Goal: Task Accomplishment & Management: Use online tool/utility

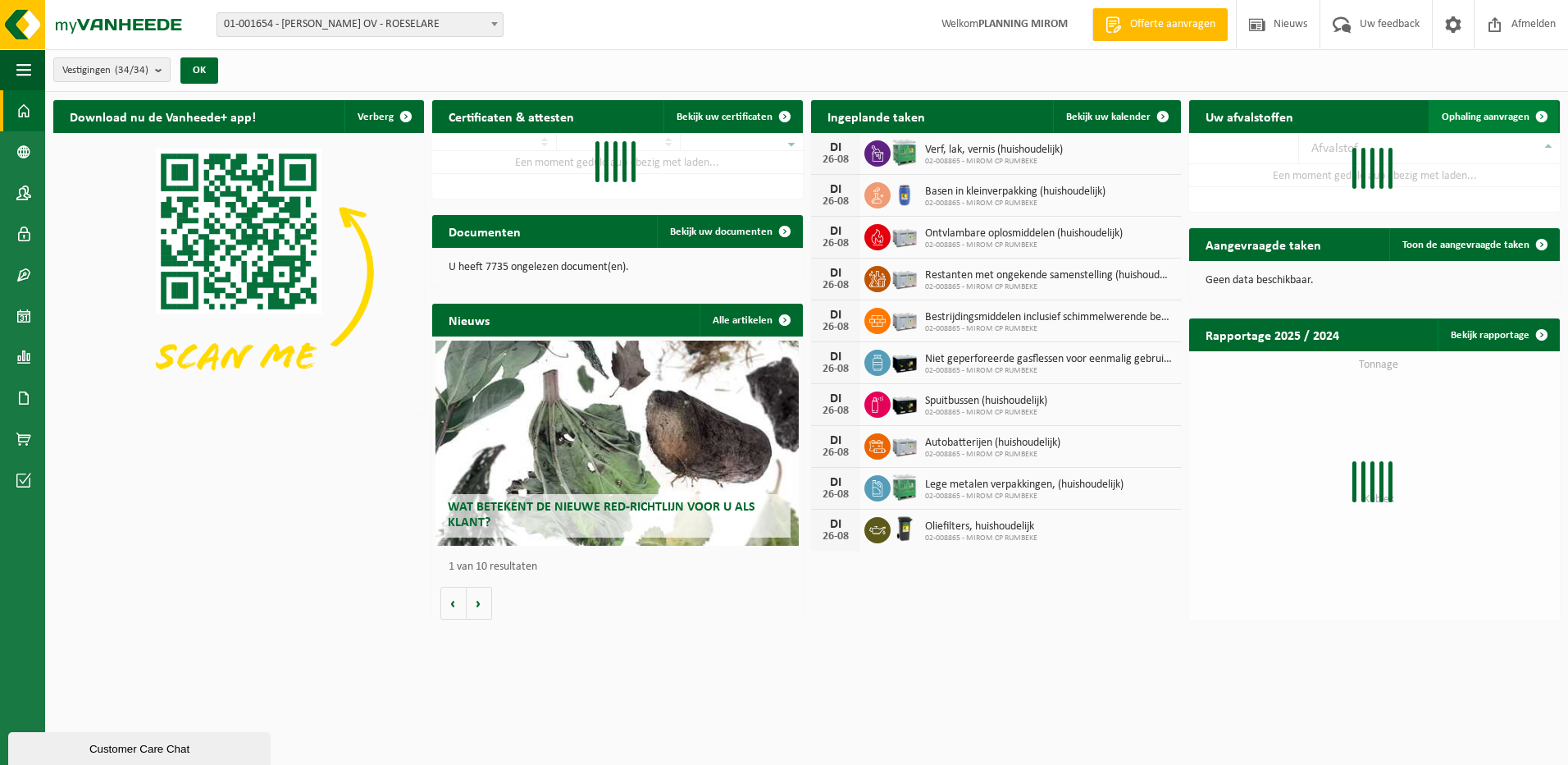
click at [1476, 113] on span "Ophaling aanvragen" at bounding box center [1486, 116] width 87 height 11
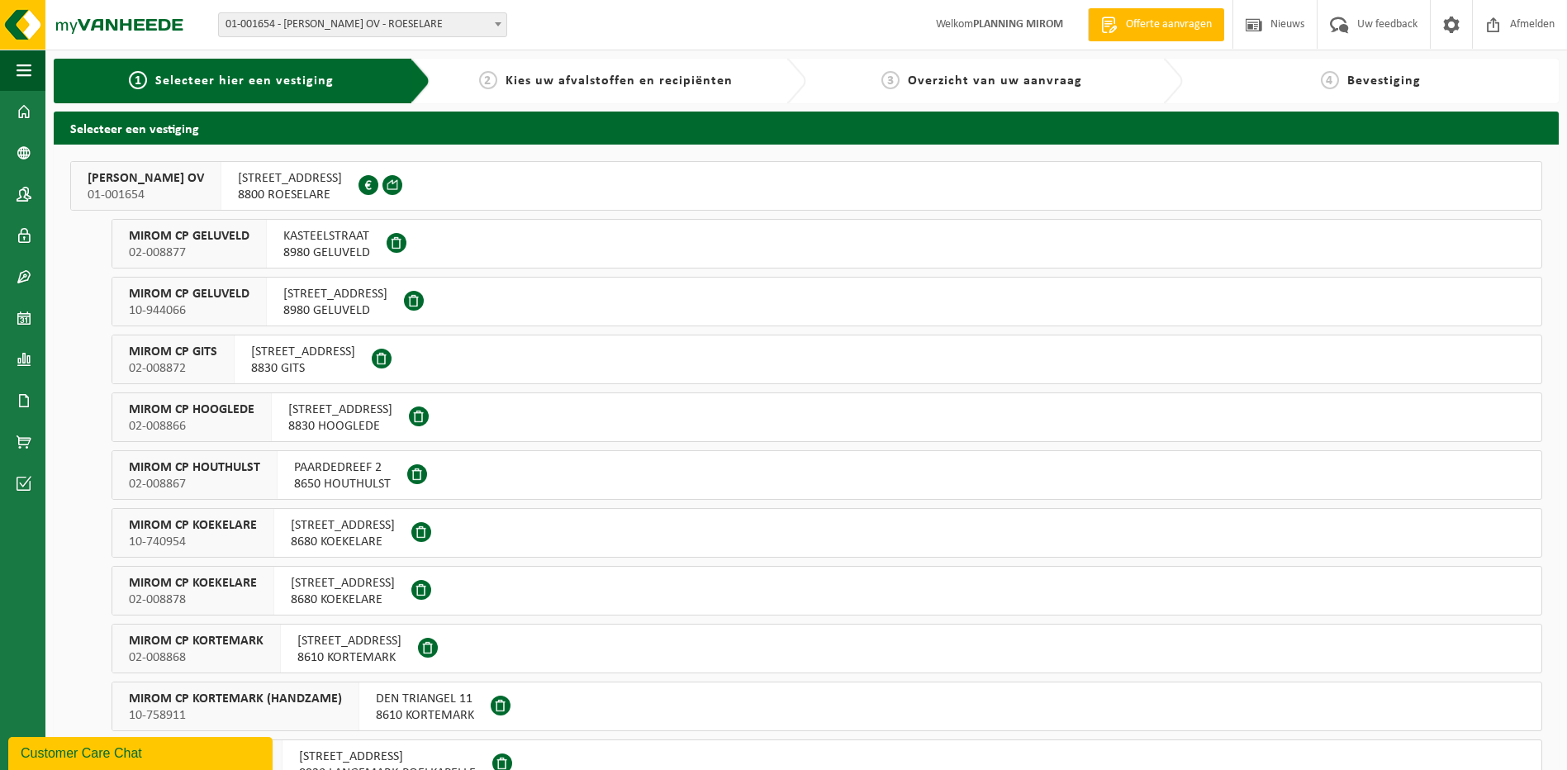
click at [312, 192] on span "8800 ROESELARE" at bounding box center [290, 195] width 104 height 17
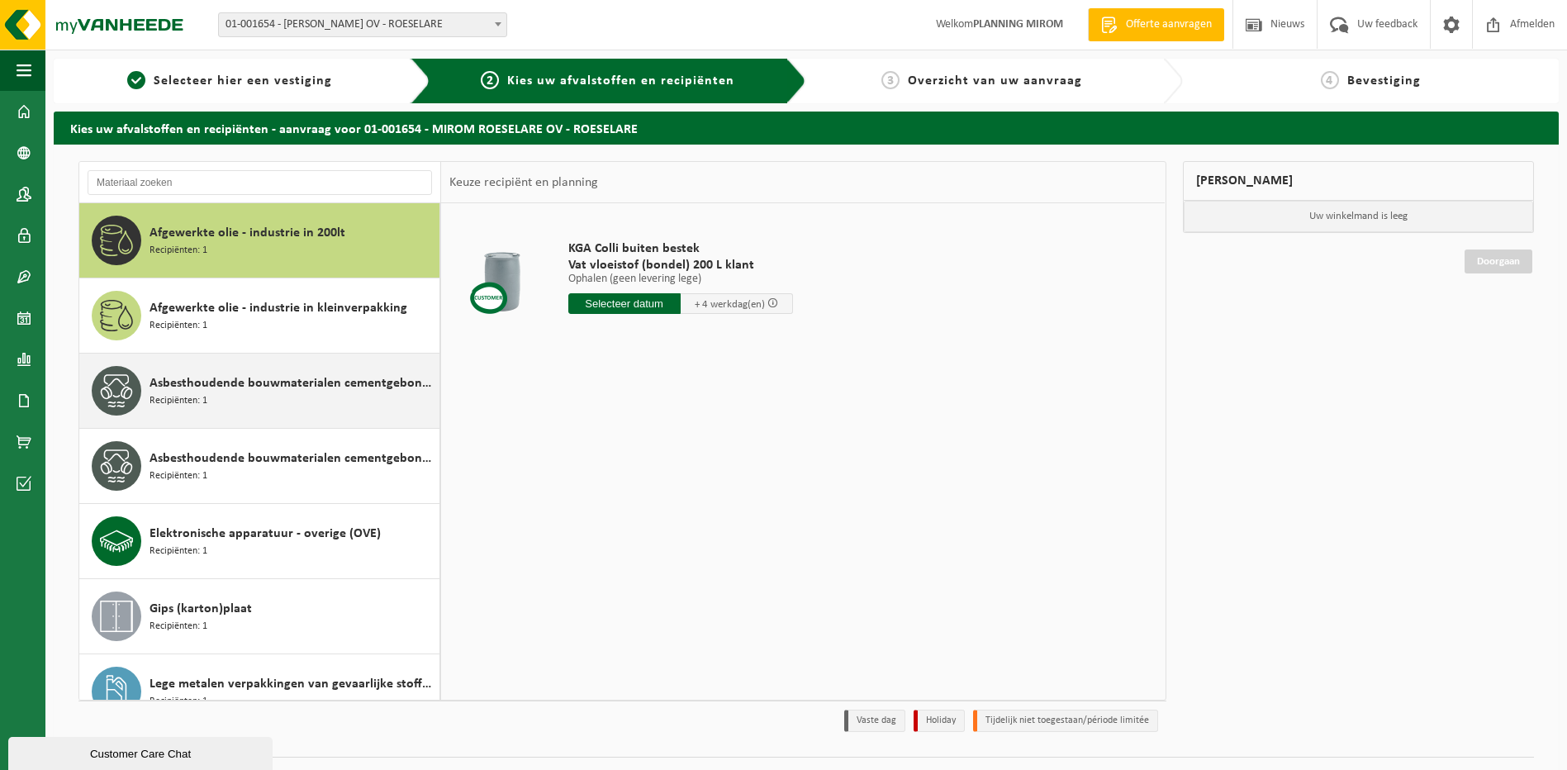
click at [211, 394] on div "Asbesthoudende bouwmaterialen cementgebonden (hechtgebonden) Recipiënten: 1" at bounding box center [292, 391] width 286 height 50
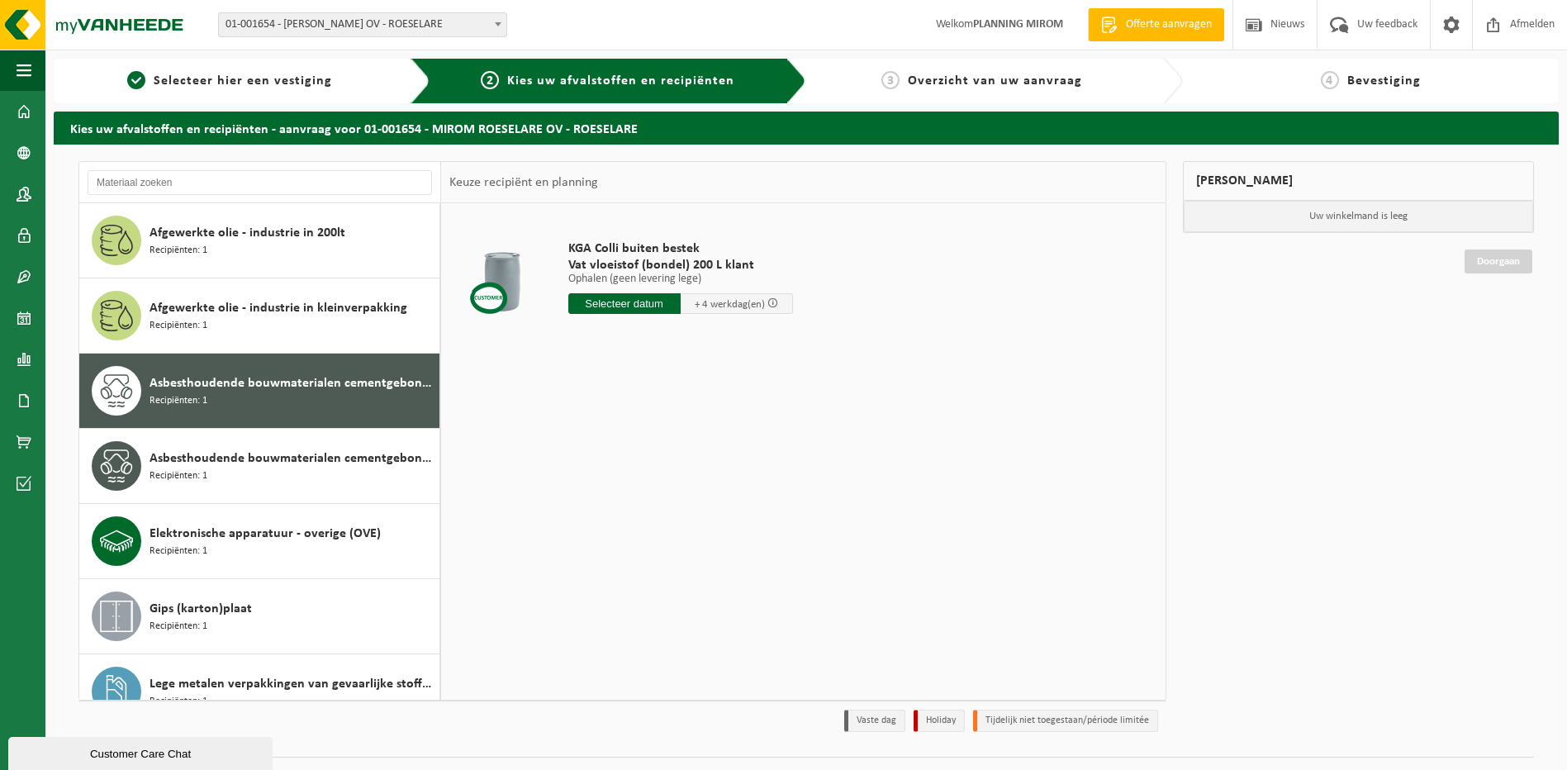
scroll to position [104, 0]
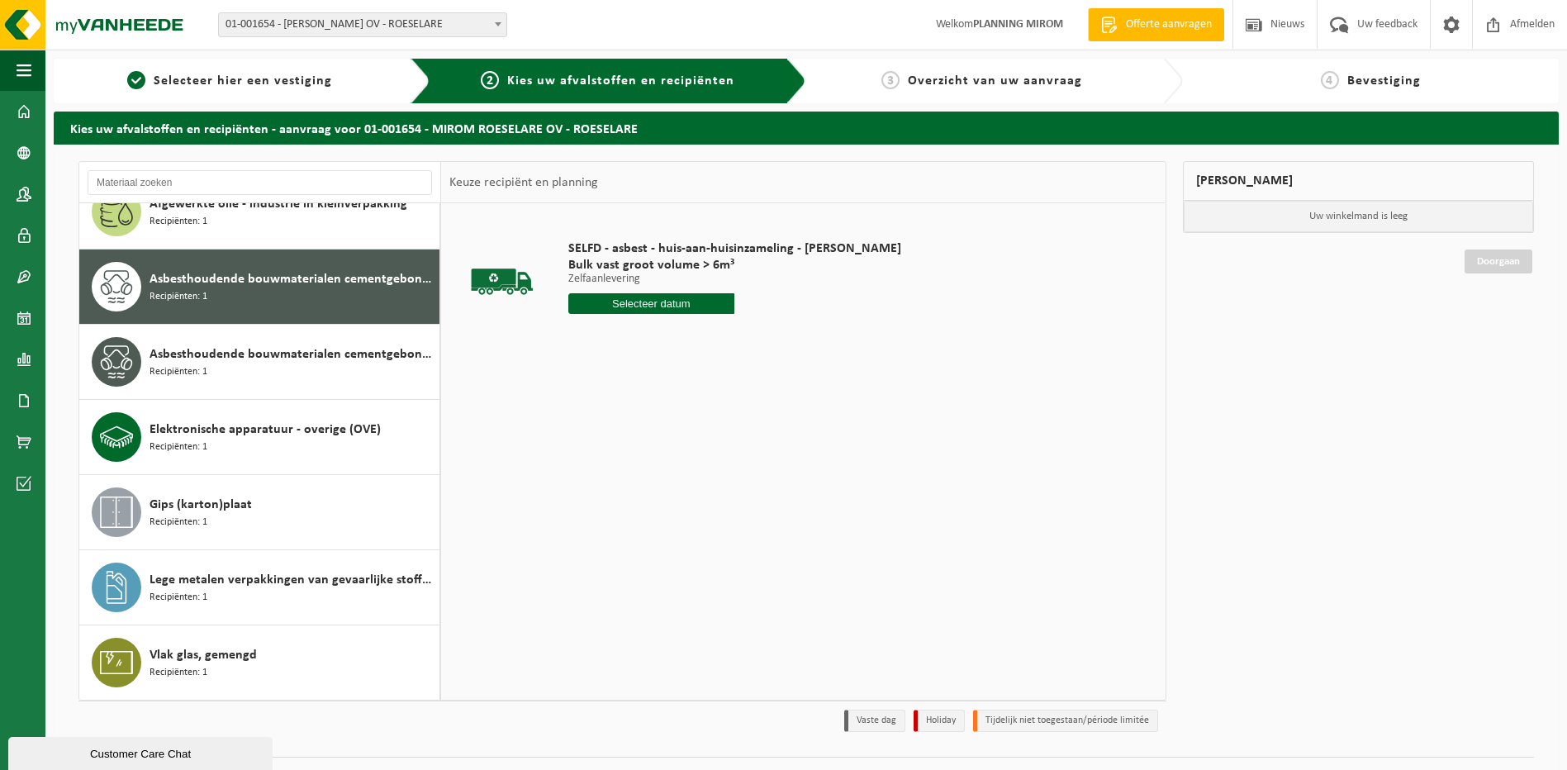
click at [638, 304] on input "text" at bounding box center [651, 303] width 167 height 21
click at [610, 502] on div "26" at bounding box center [612, 503] width 29 height 26
type input "Van 2025-08-26"
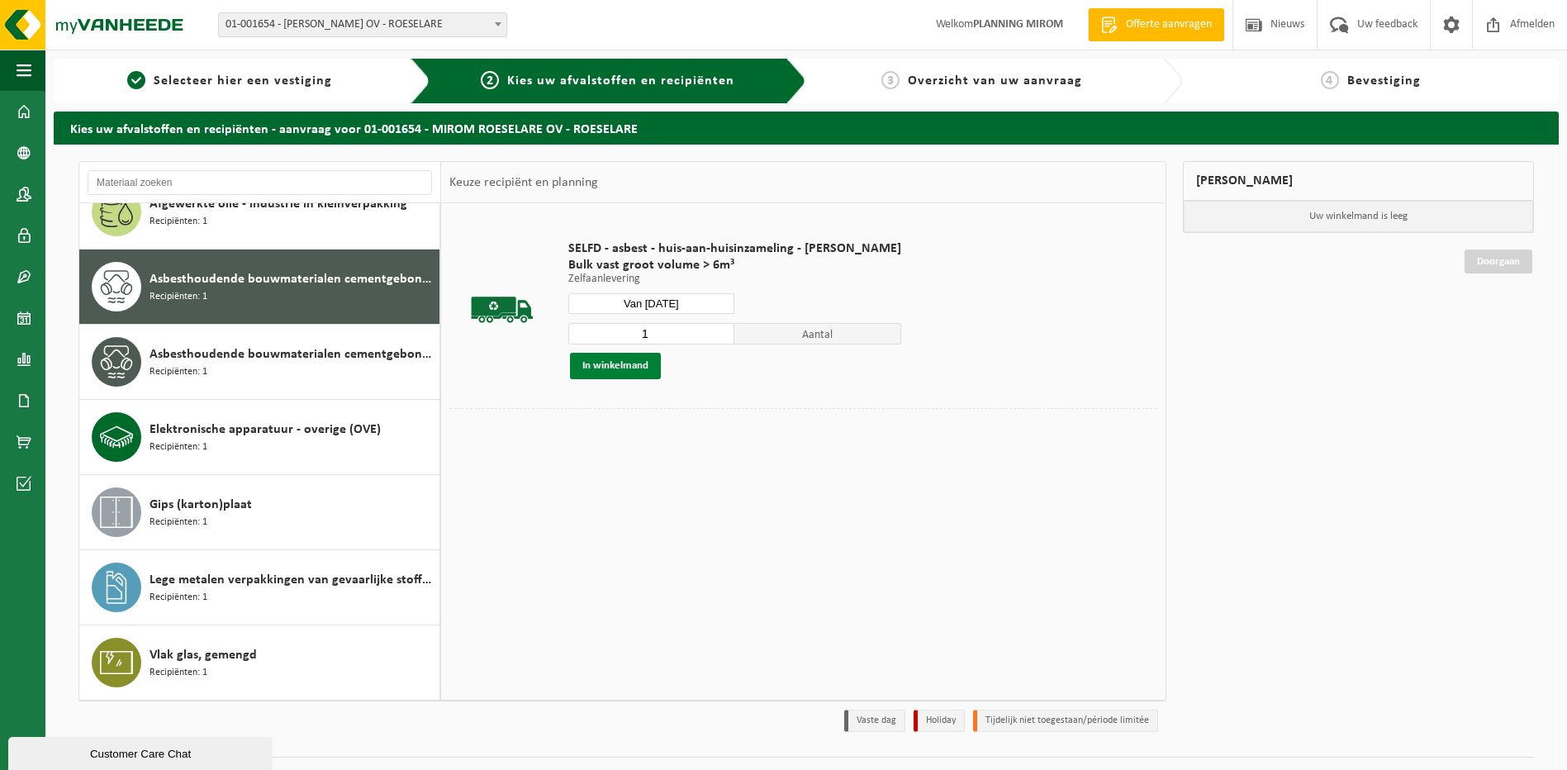
click at [620, 372] on button "In winkelmand" at bounding box center [615, 366] width 91 height 26
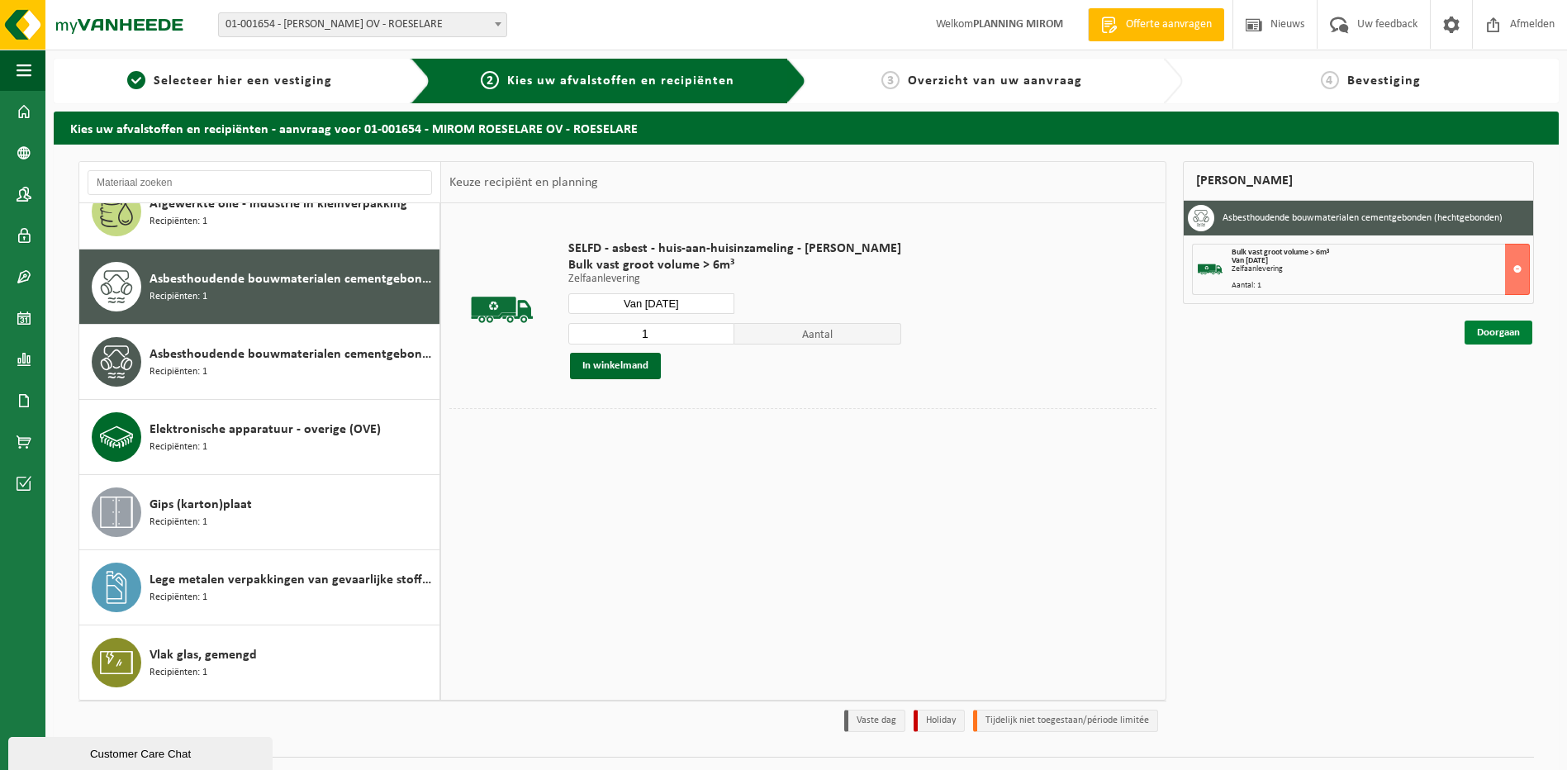
click at [1496, 334] on link "Doorgaan" at bounding box center [1498, 332] width 68 height 24
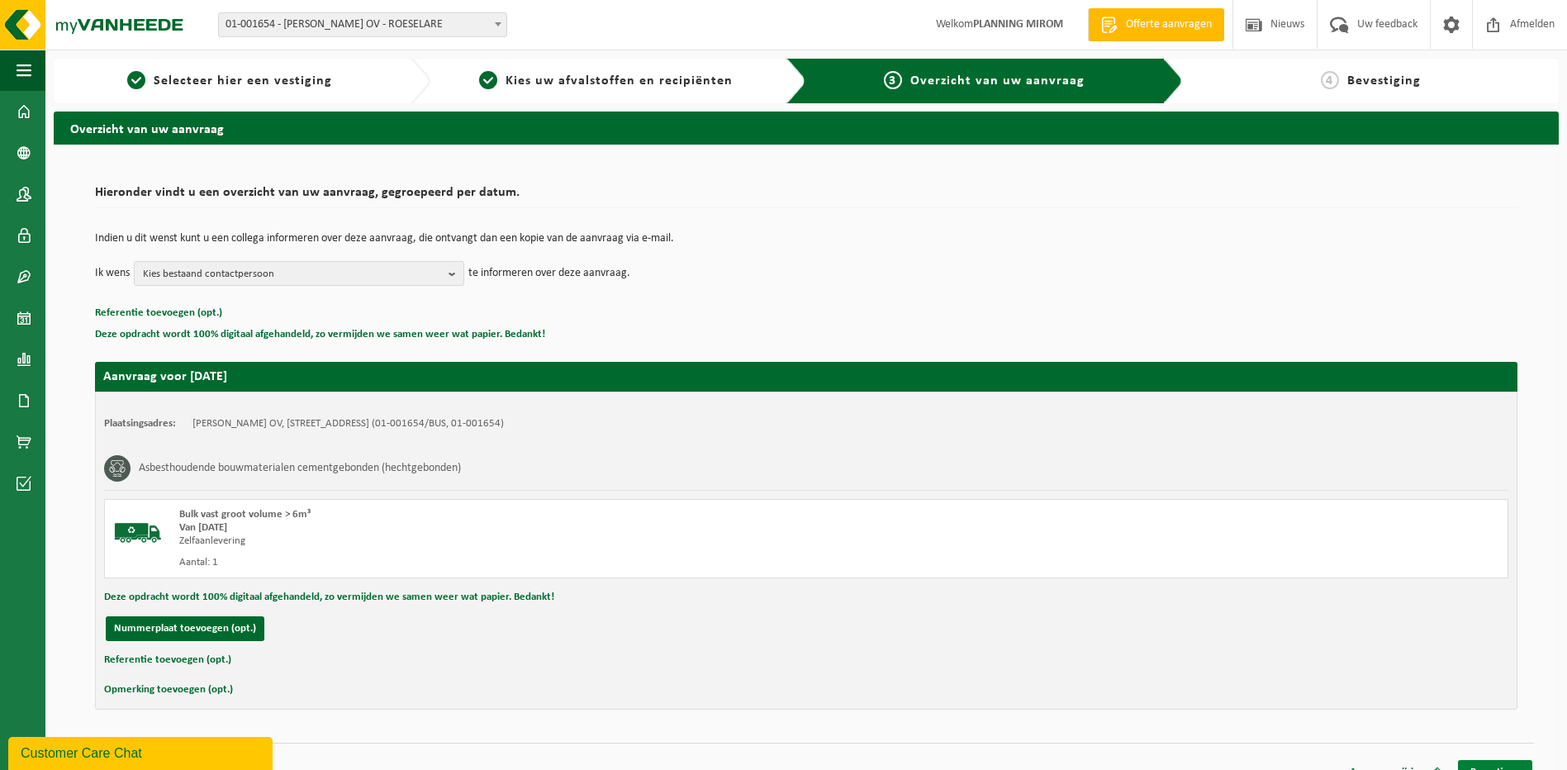
click at [1473, 765] on link "Bevestigen" at bounding box center [1495, 772] width 74 height 24
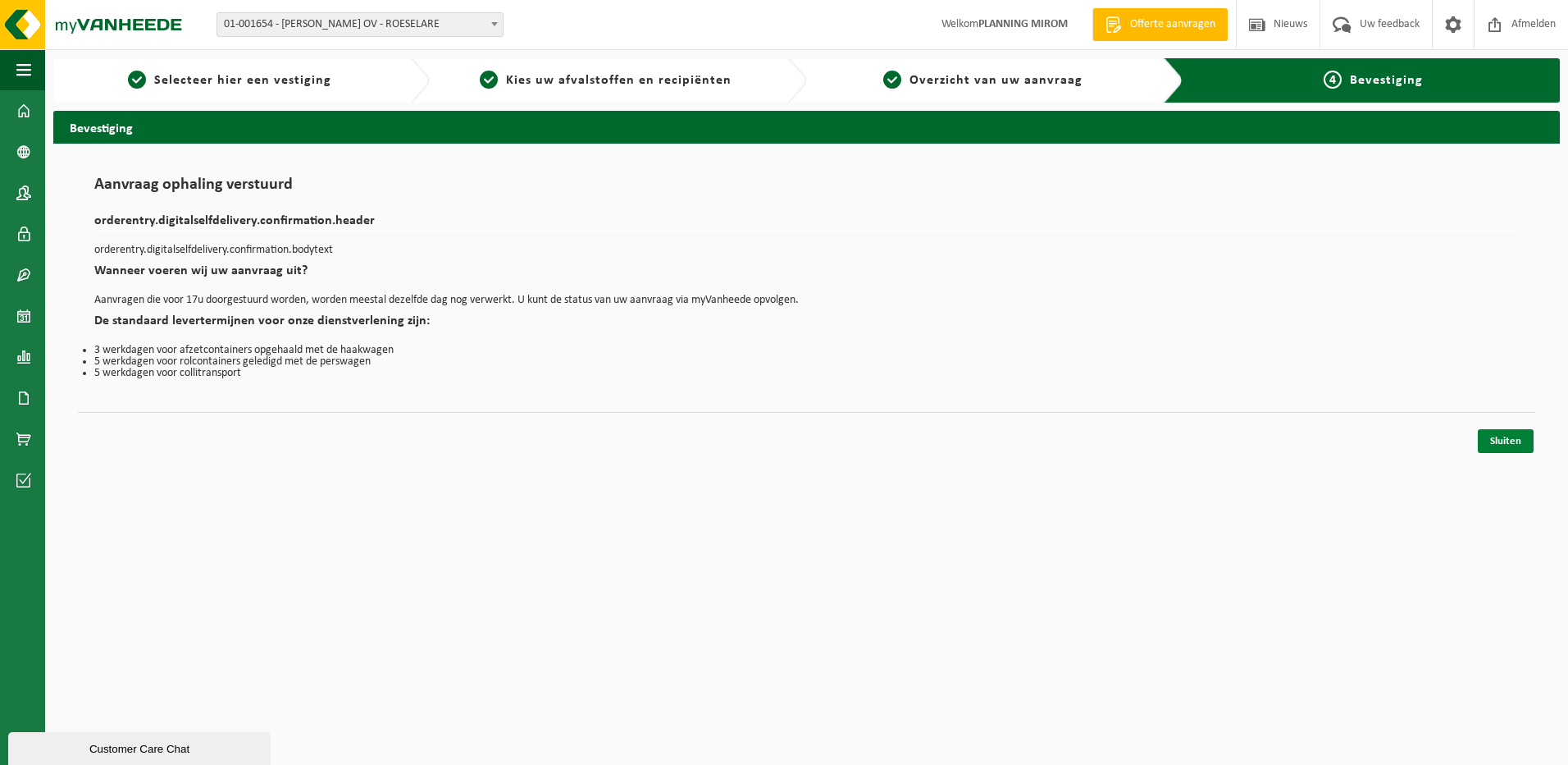
click at [1486, 436] on link "Sluiten" at bounding box center [1505, 441] width 56 height 24
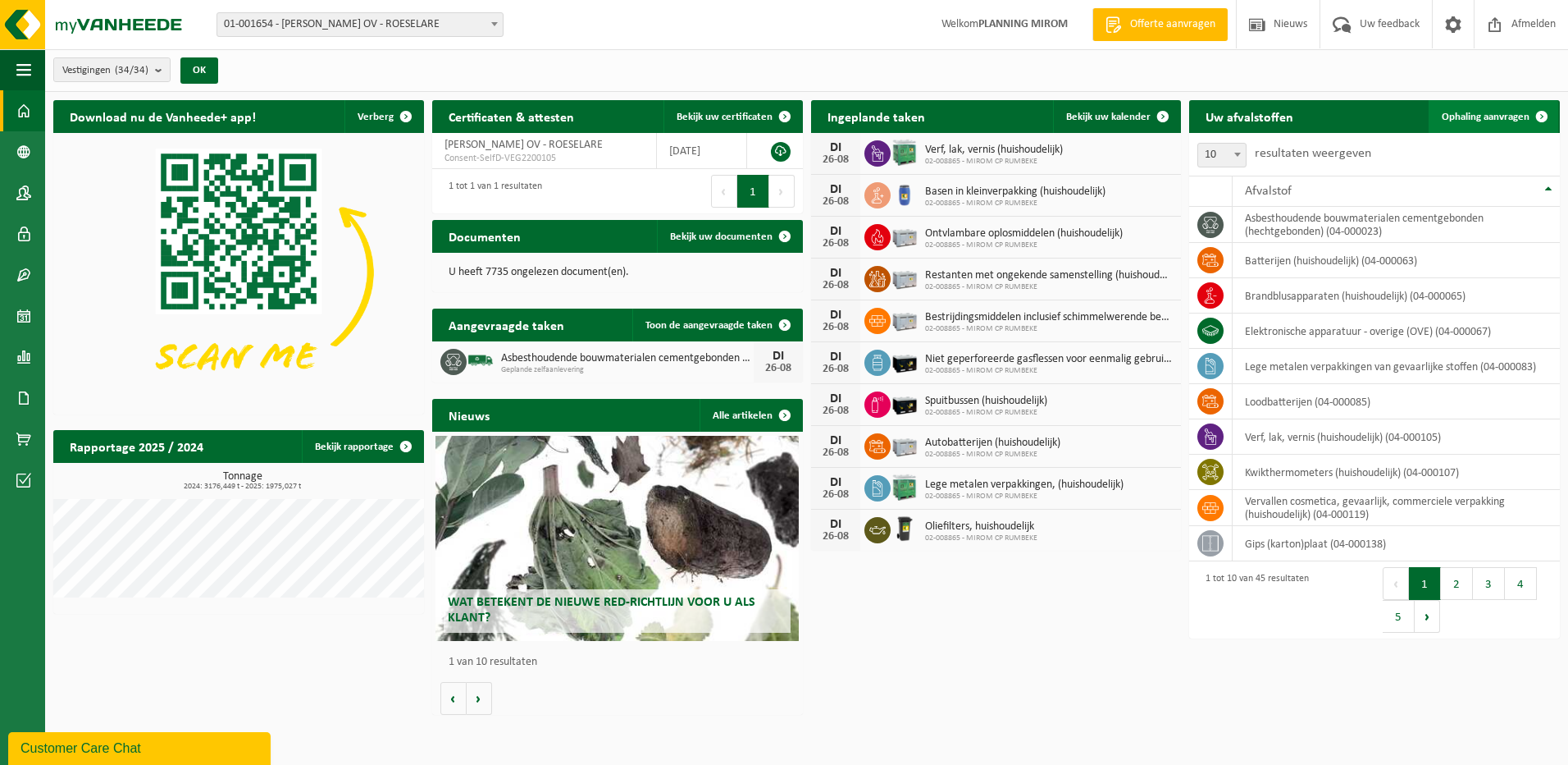
click at [1527, 115] on span at bounding box center [1541, 116] width 33 height 33
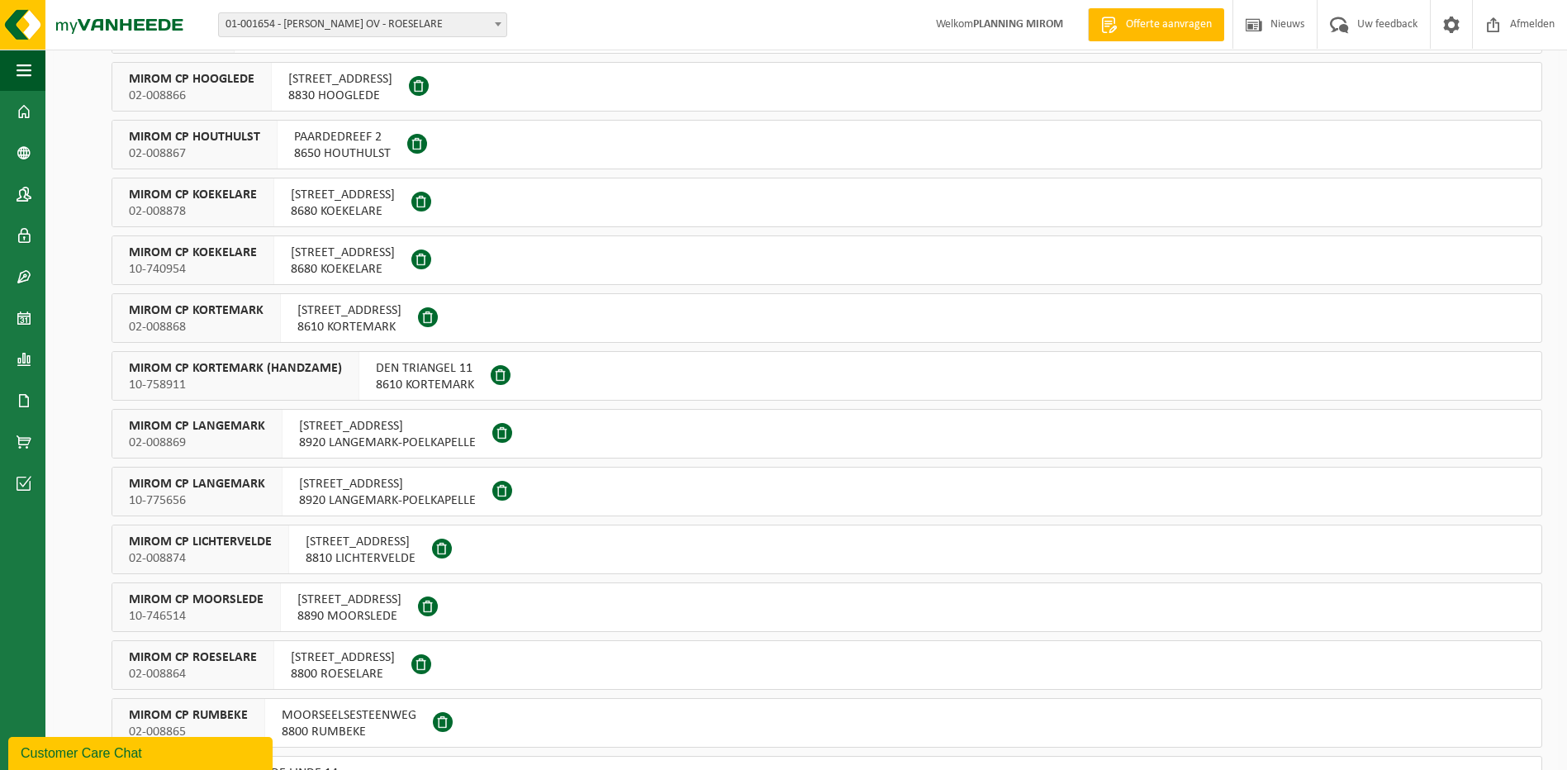
scroll to position [495, 0]
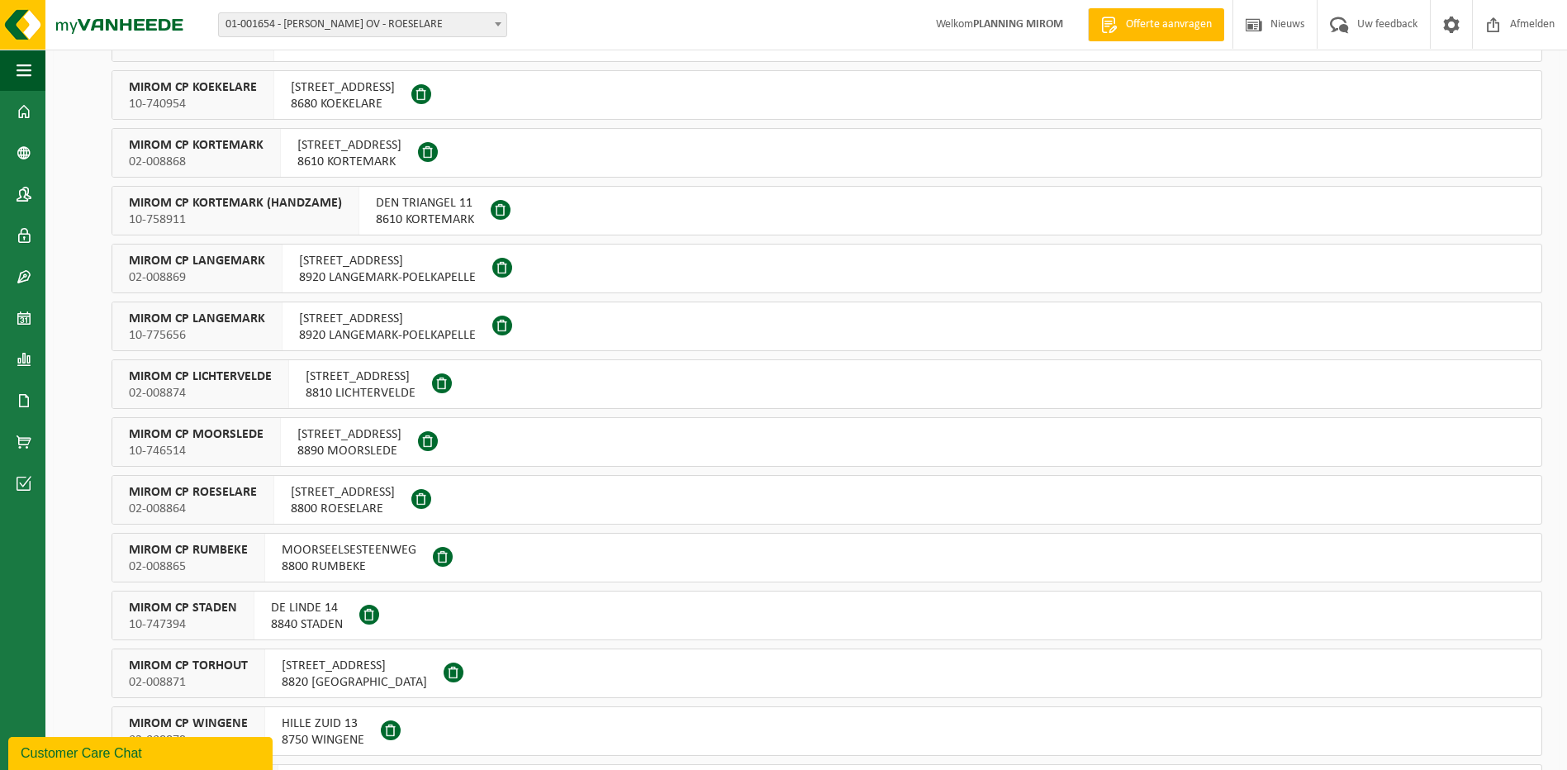
click at [317, 659] on span "ATELIERSTRAAT 21" at bounding box center [354, 665] width 145 height 17
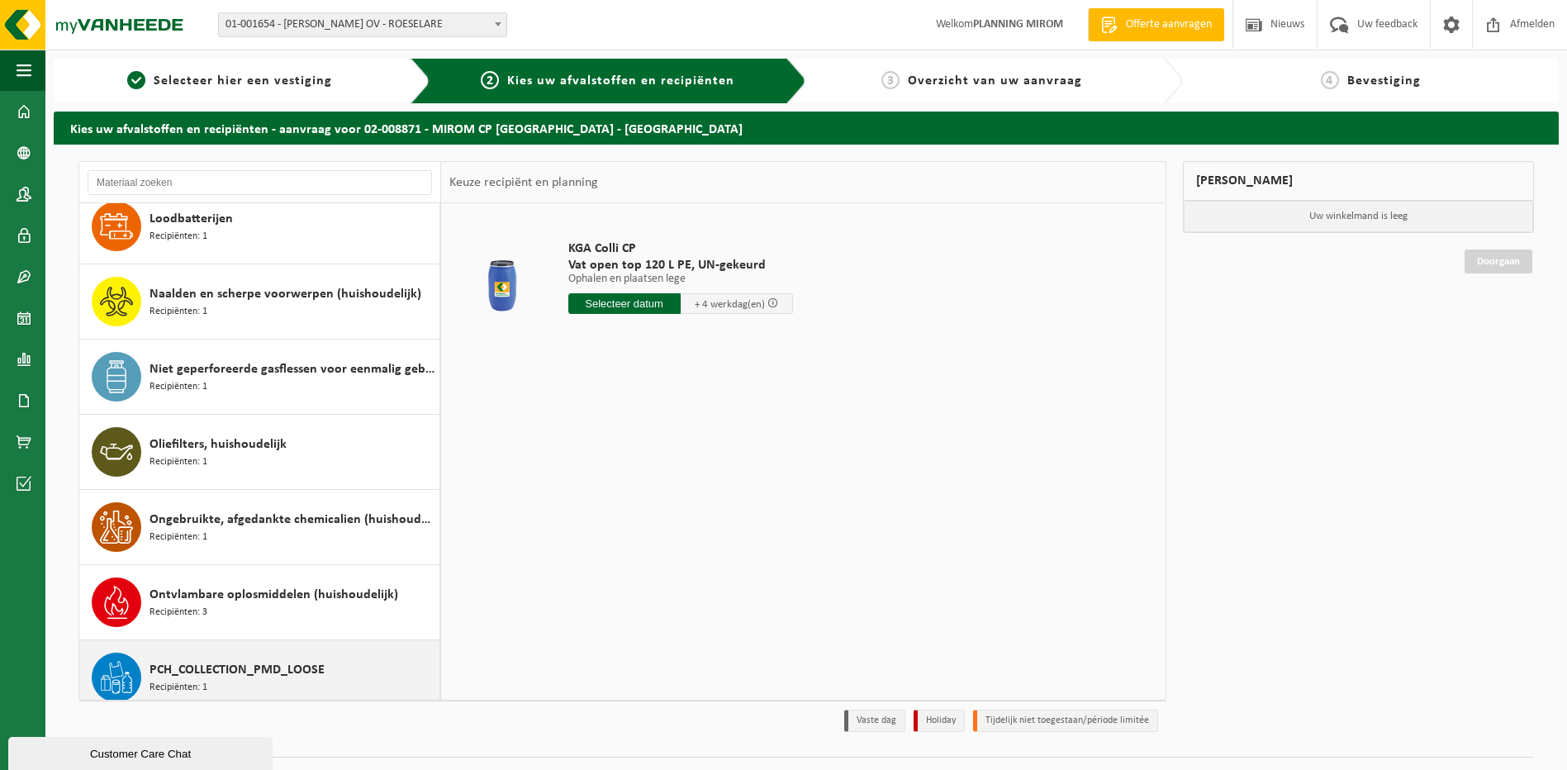
click at [268, 650] on div "PCH_COLLECTION_PMD_LOOSE Recipiënten: 1" at bounding box center [259, 677] width 361 height 74
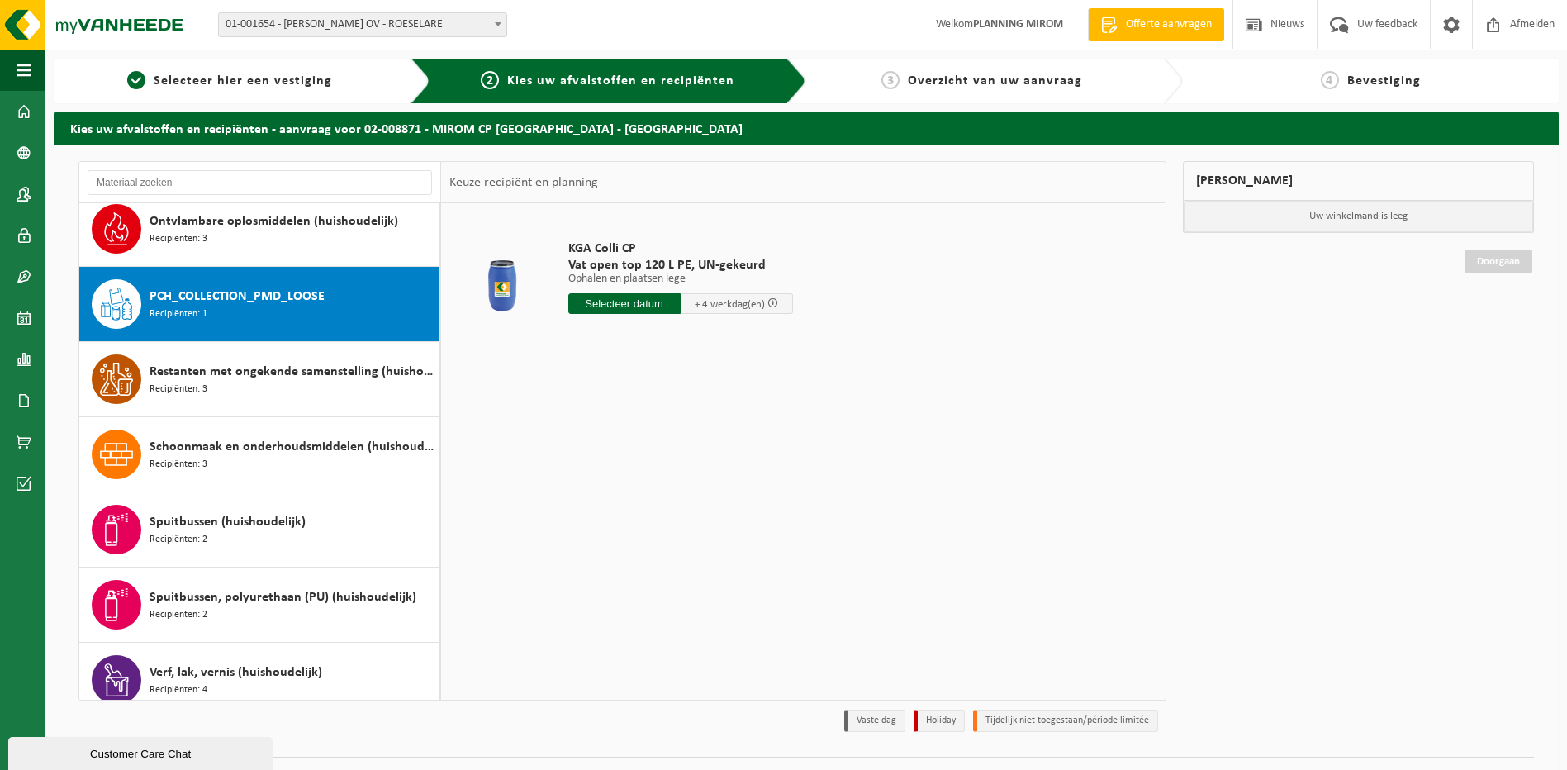
scroll to position [1428, 0]
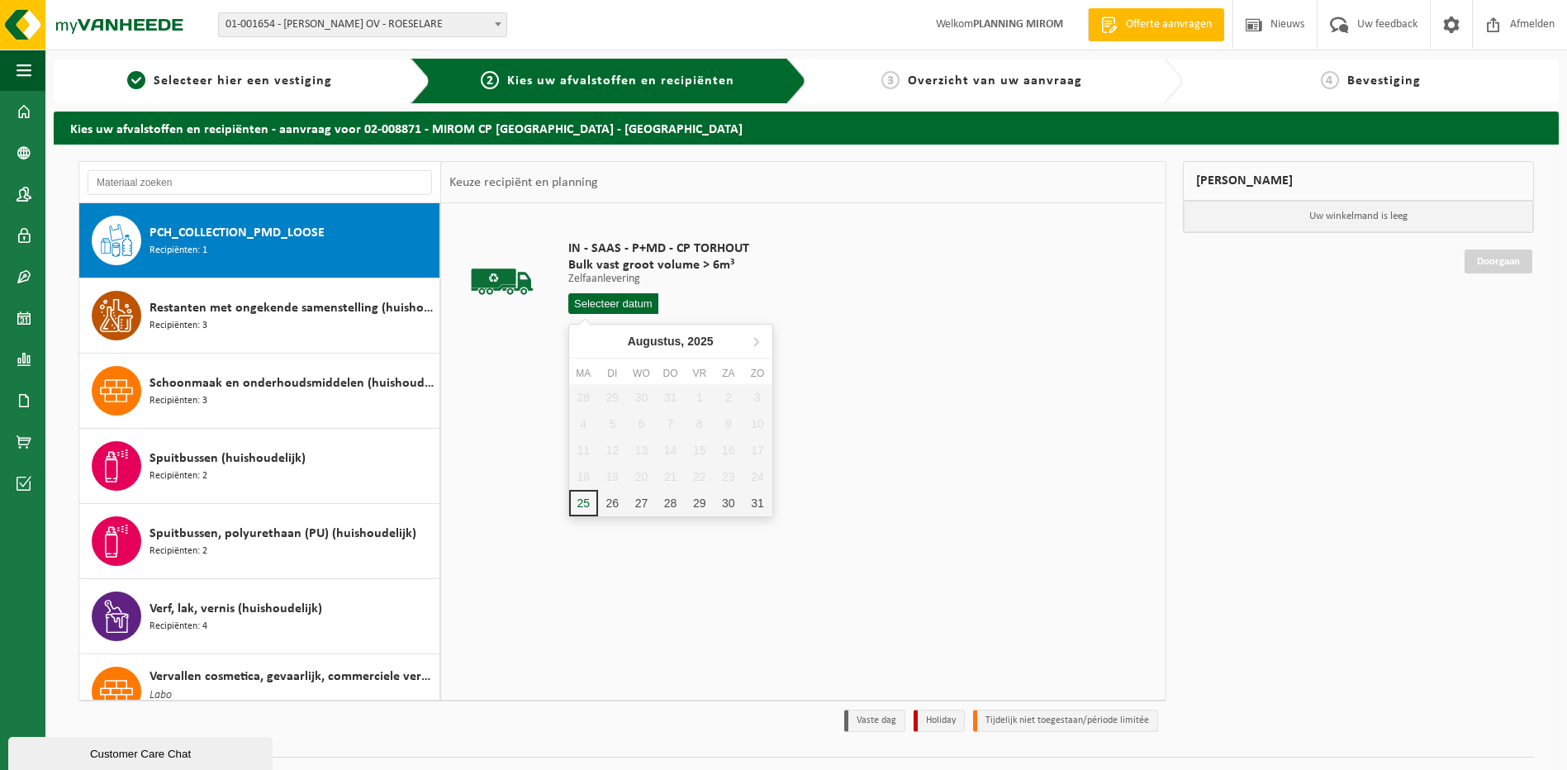
click at [632, 296] on input "text" at bounding box center [613, 303] width 91 height 21
click at [608, 505] on div "26" at bounding box center [612, 503] width 29 height 26
type input "Van 2025-08-26"
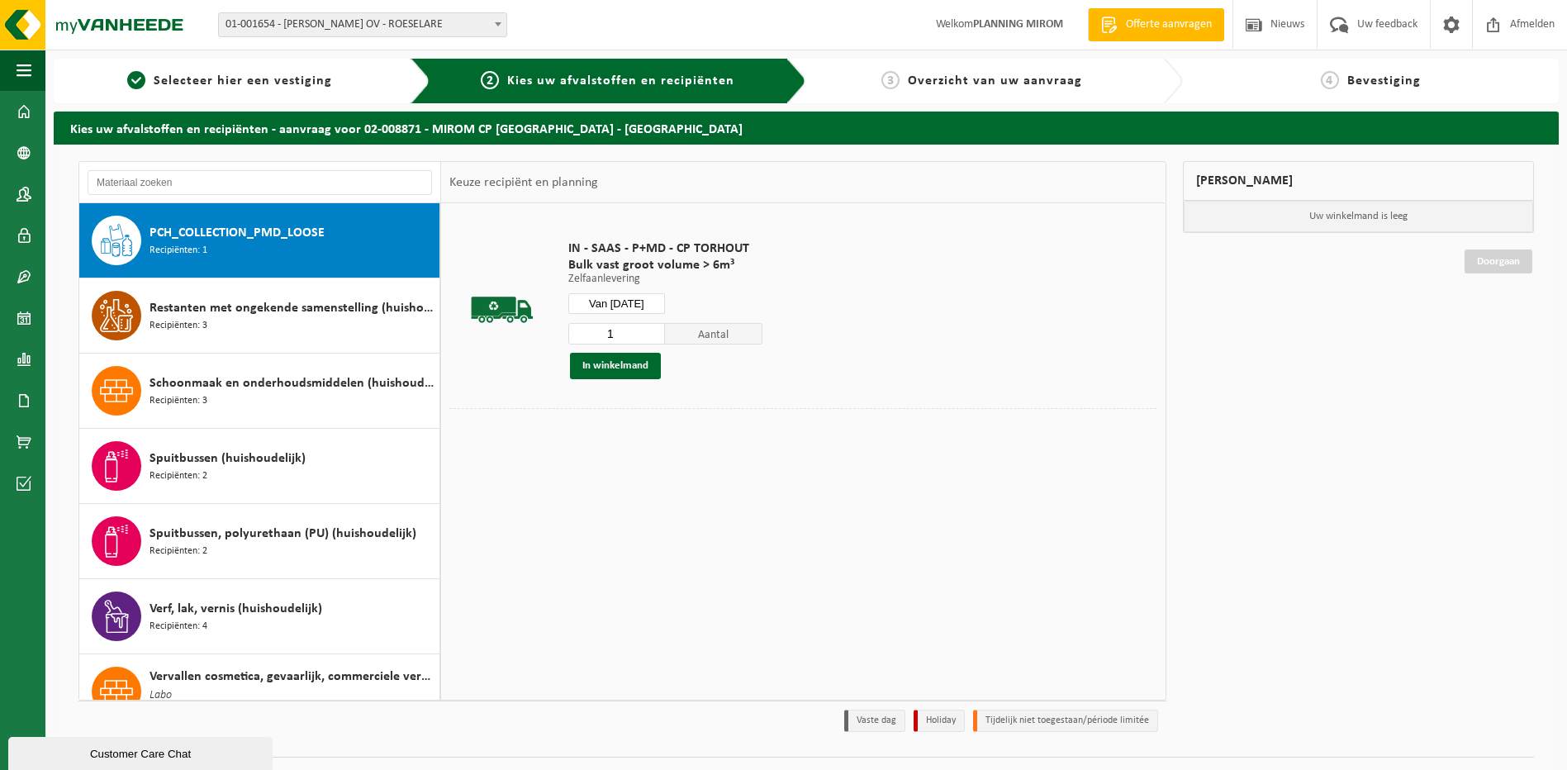
click at [604, 348] on div "1 Aantal In winkelmand" at bounding box center [665, 350] width 194 height 57
click at [607, 357] on button "In winkelmand" at bounding box center [615, 366] width 91 height 26
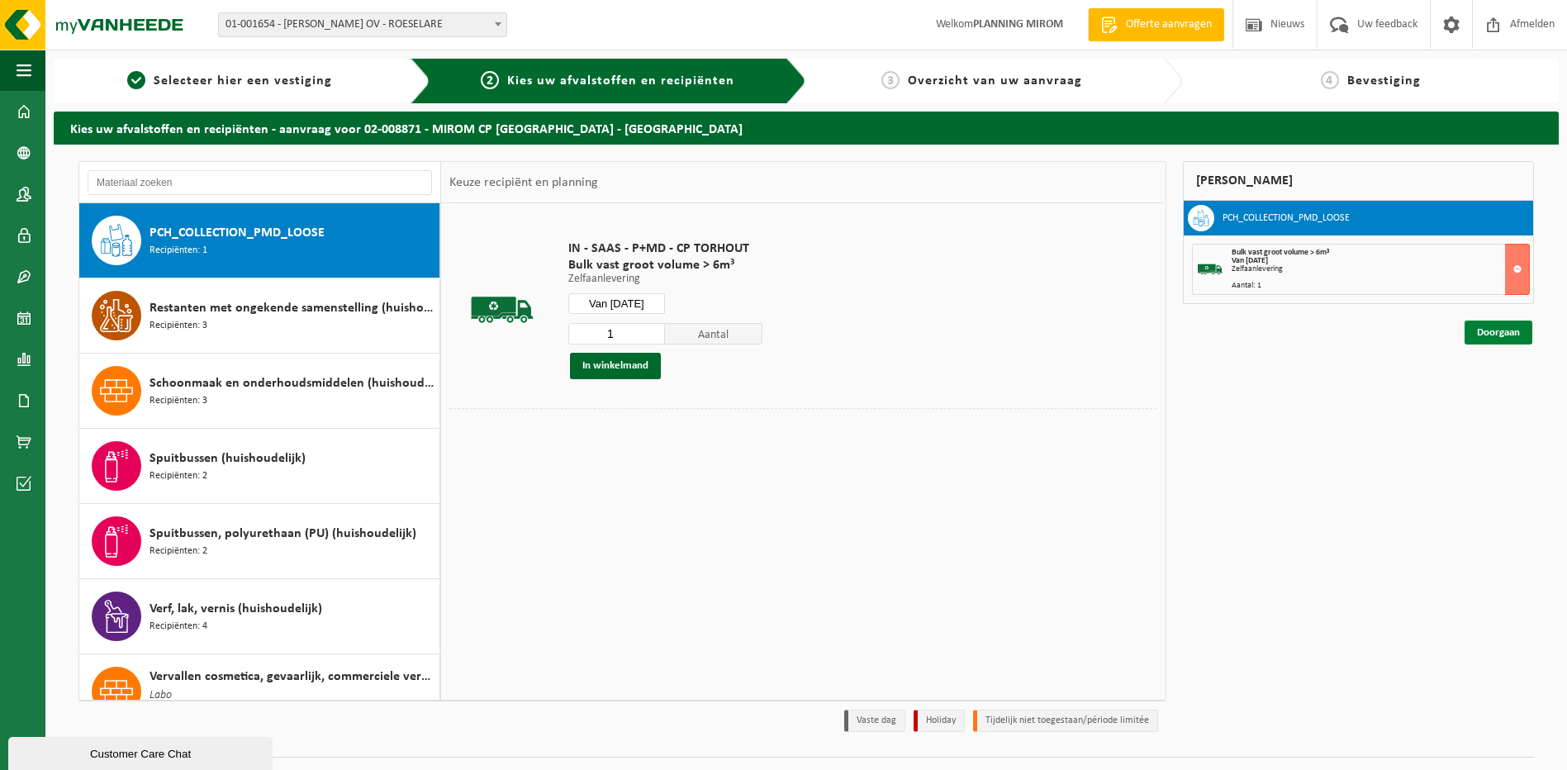
click at [1518, 342] on link "Doorgaan" at bounding box center [1498, 332] width 68 height 24
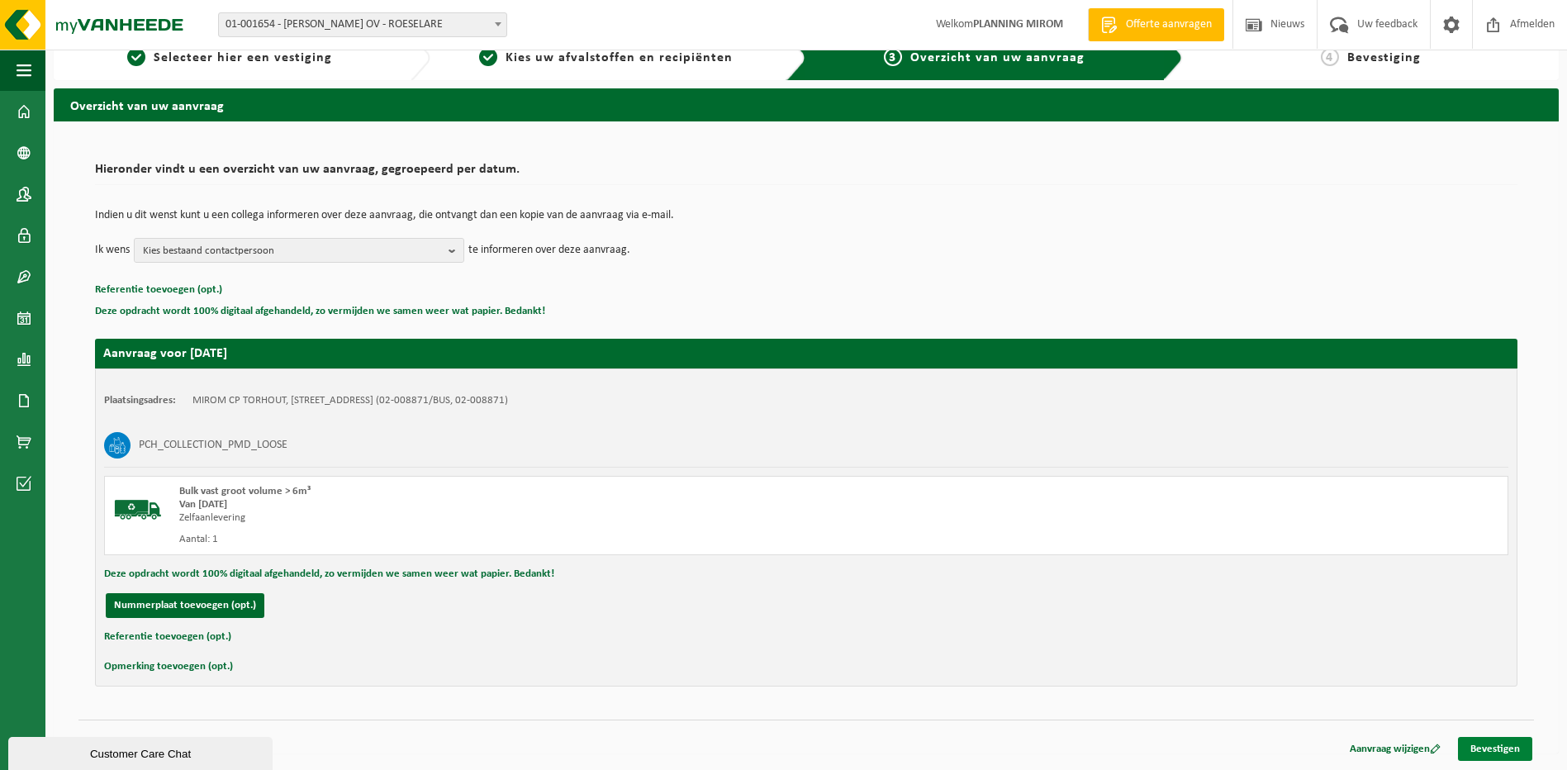
click at [1499, 742] on link "Bevestigen" at bounding box center [1495, 749] width 74 height 24
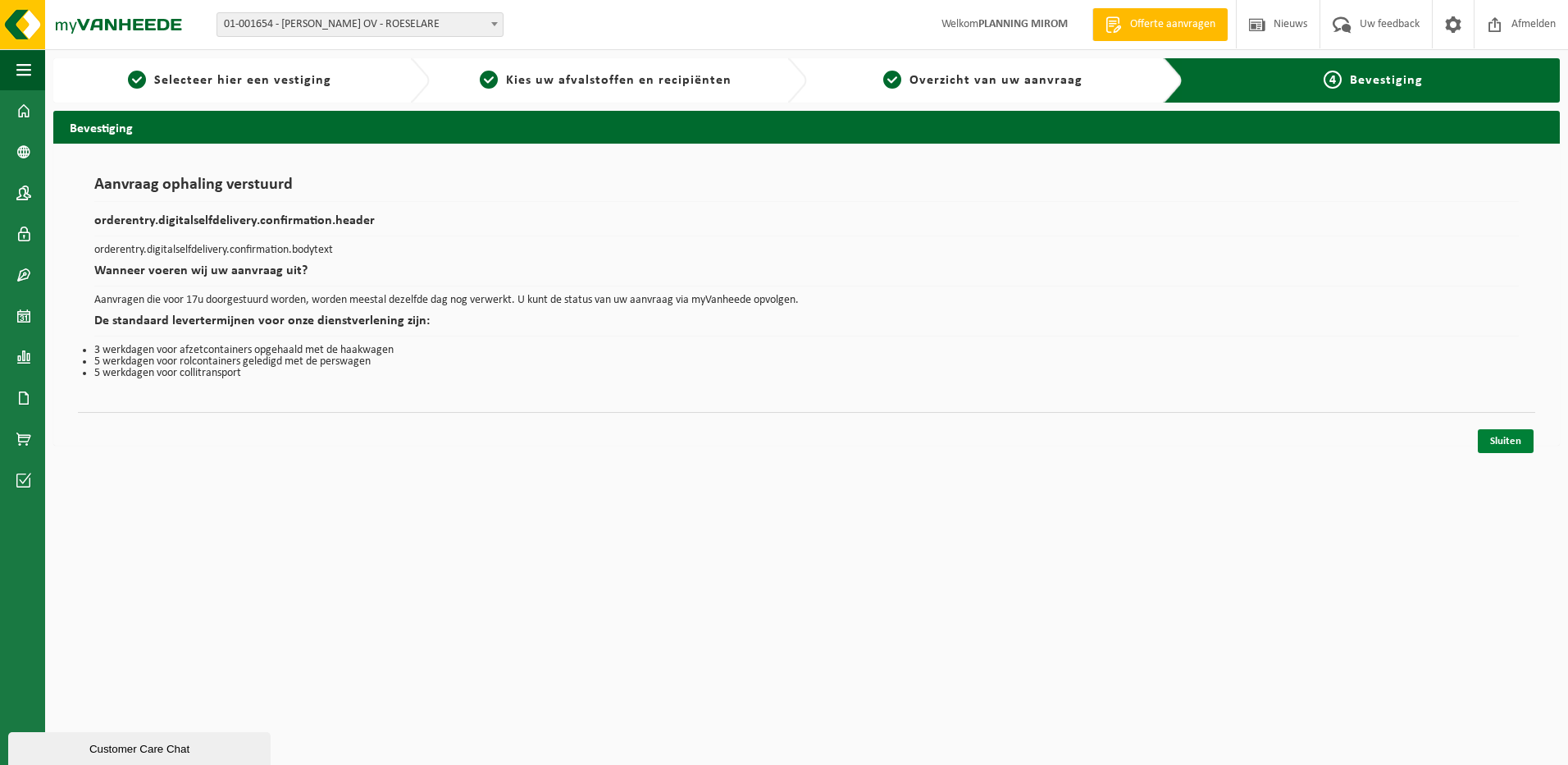
click at [1497, 431] on link "Sluiten" at bounding box center [1505, 441] width 56 height 24
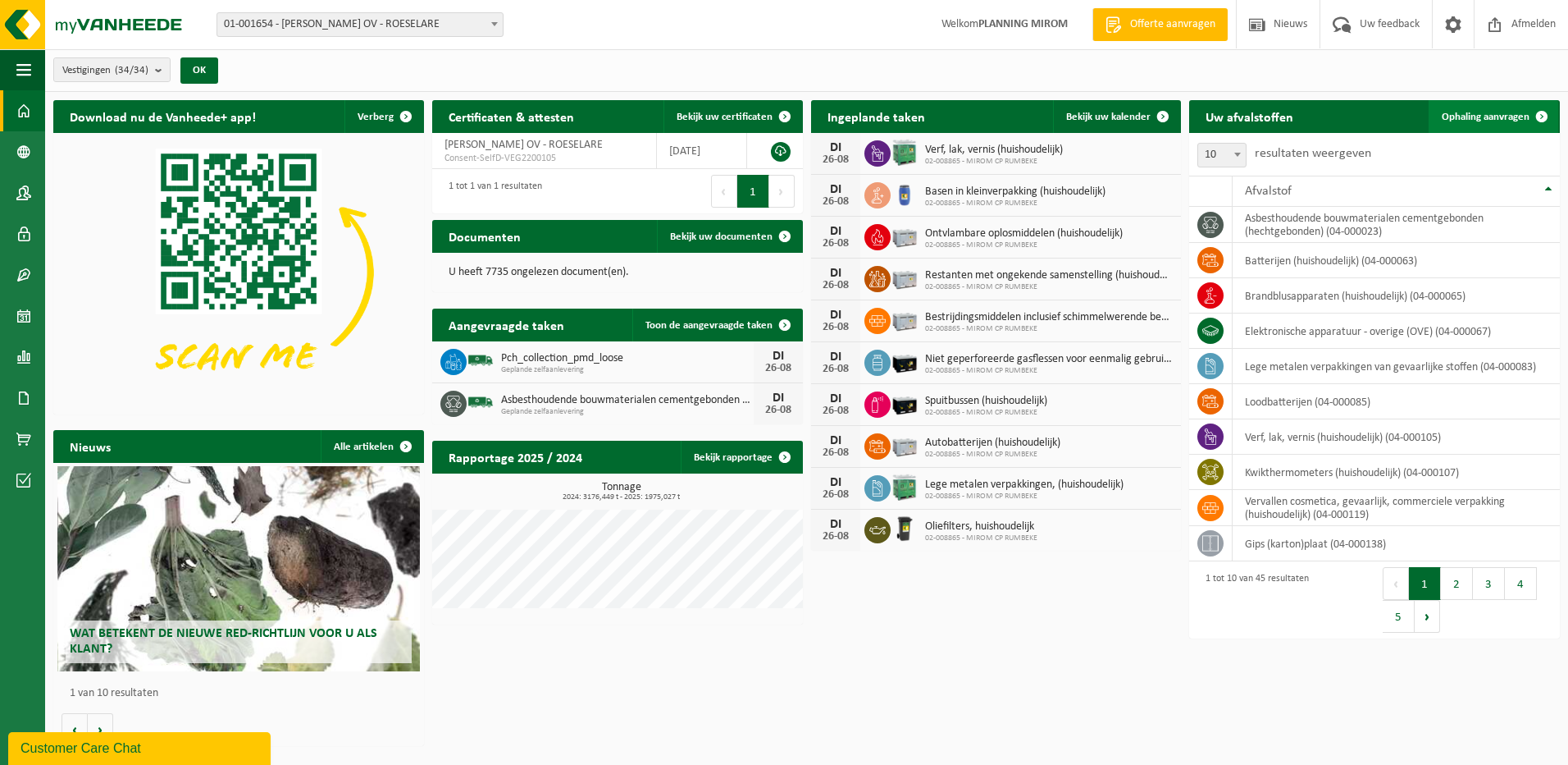
click at [1490, 119] on span "Ophaling aanvragen" at bounding box center [1486, 116] width 87 height 11
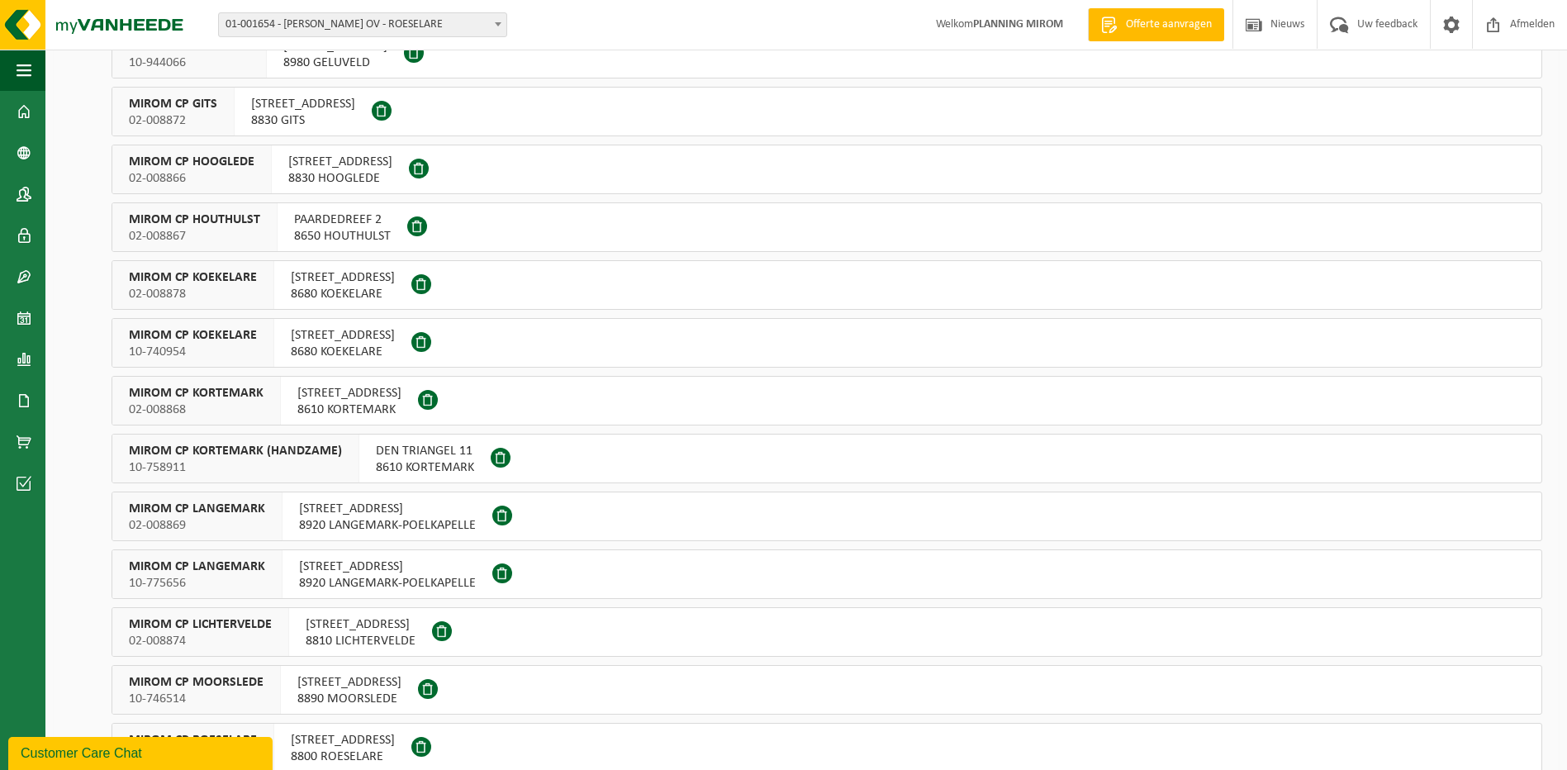
scroll to position [413, 0]
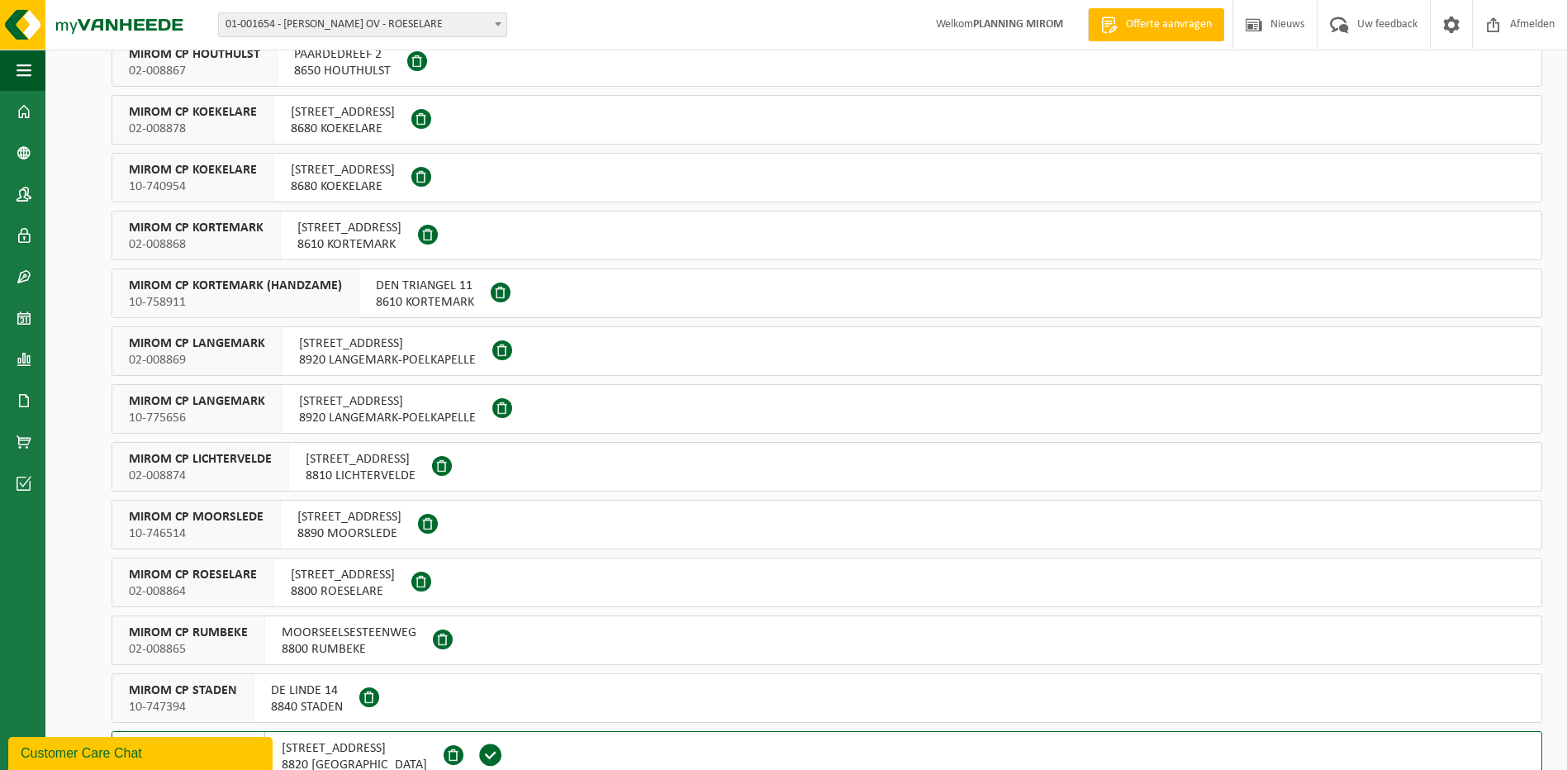
click at [329, 415] on span "8920 LANGEMARK-POELKAPELLE" at bounding box center [387, 418] width 177 height 17
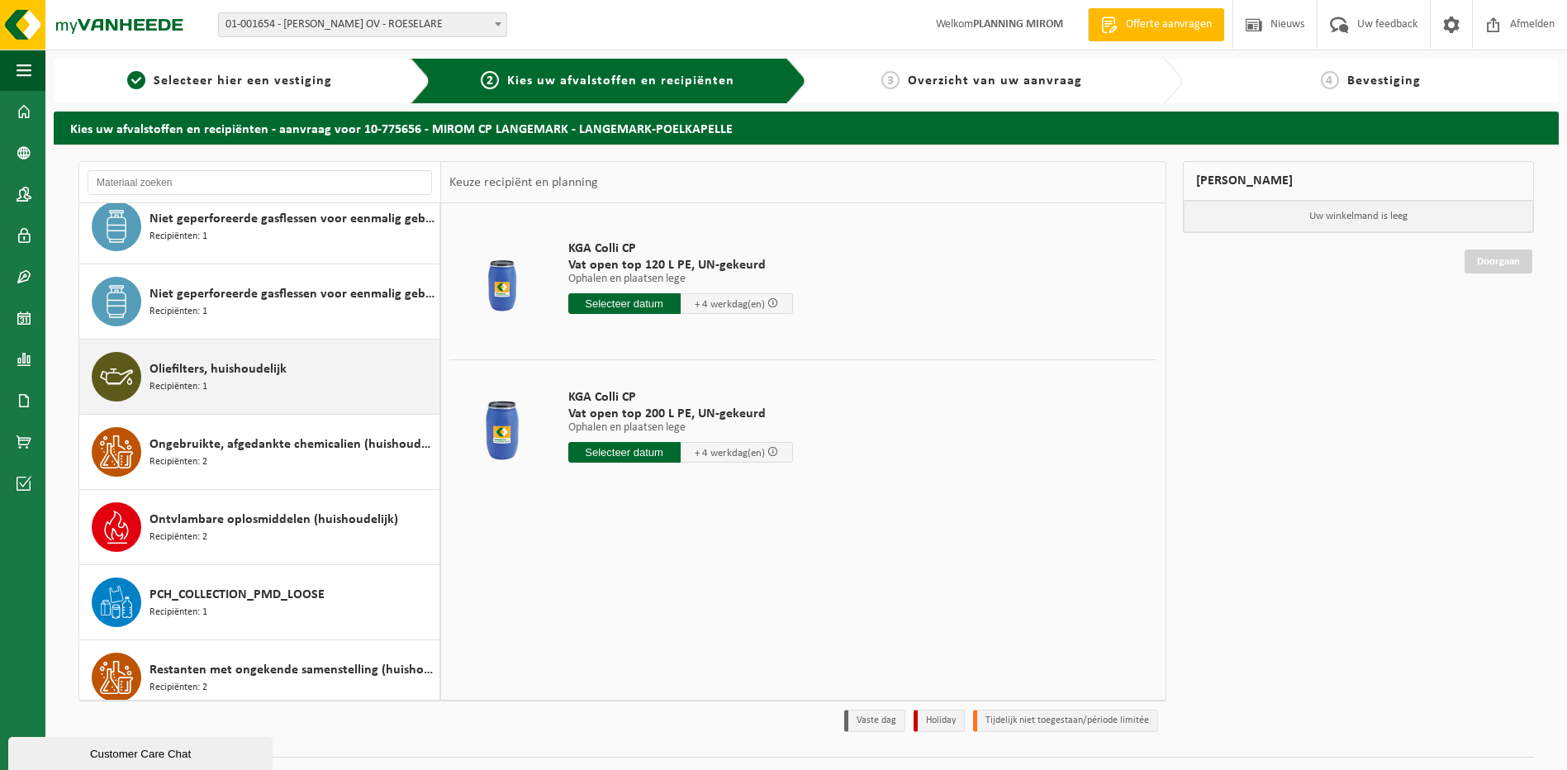
scroll to position [1156, 0]
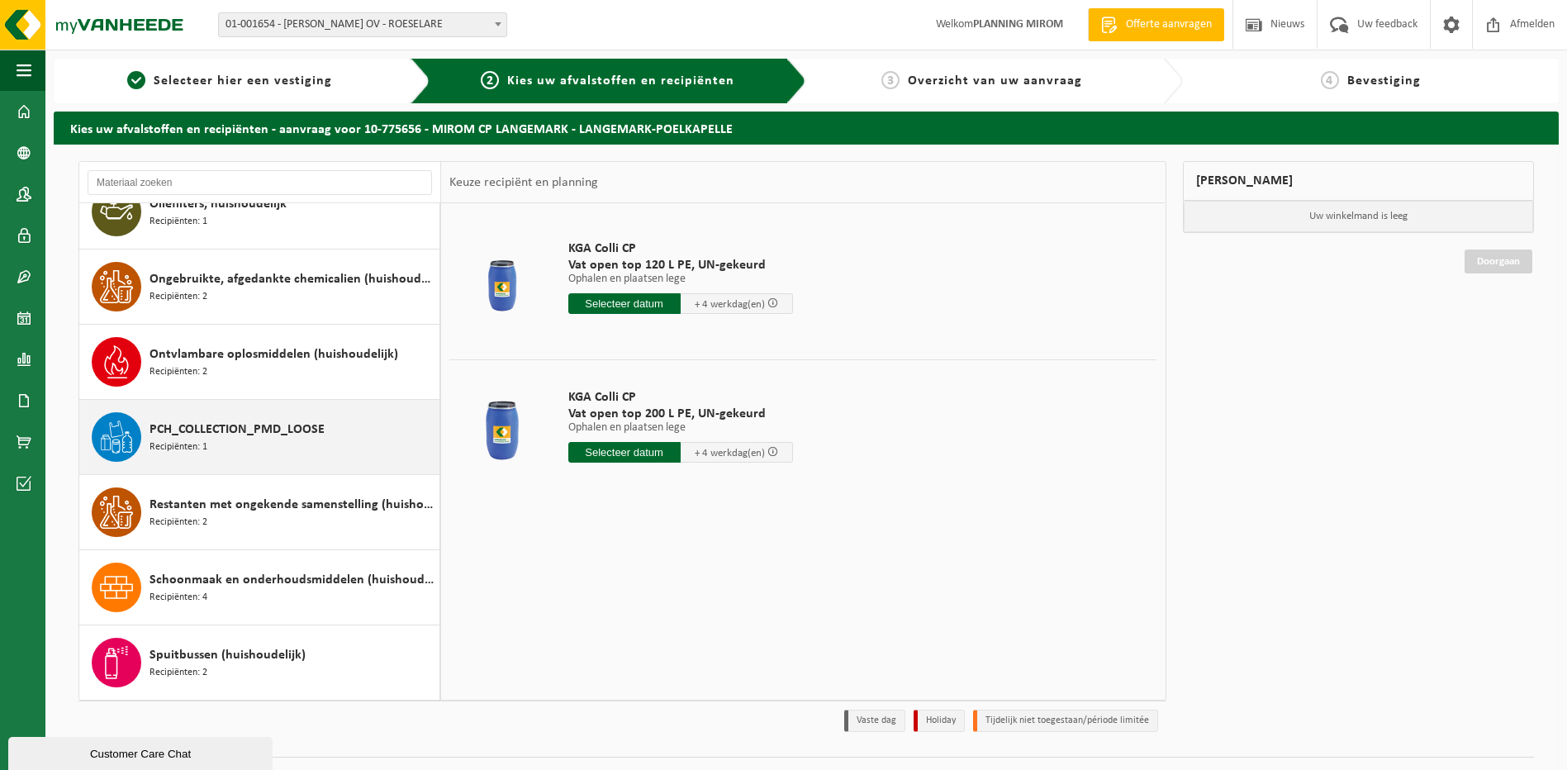
click at [264, 427] on span "PCH_COLLECTION_PMD_LOOSE" at bounding box center [236, 430] width 175 height 20
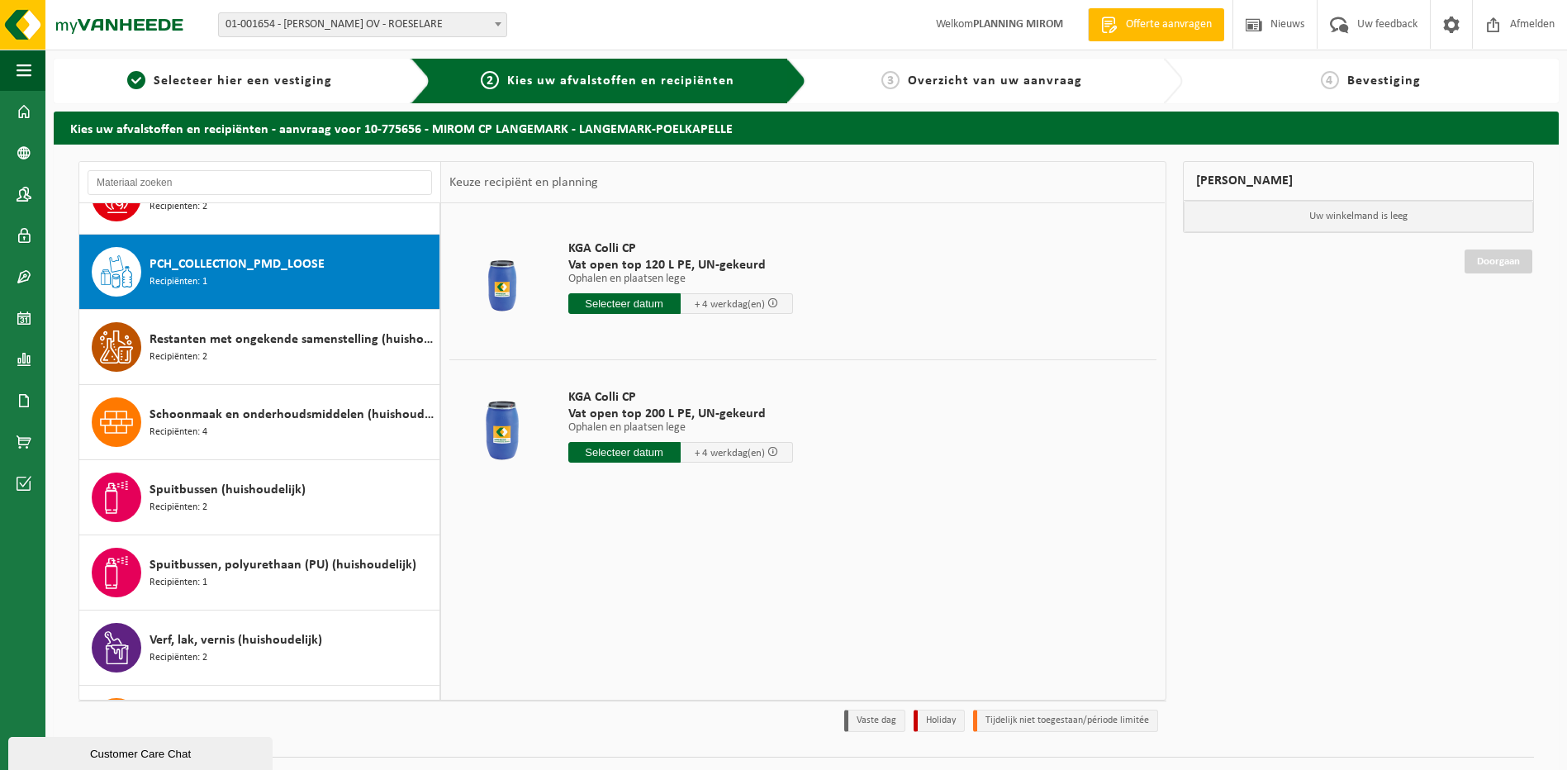
scroll to position [1353, 0]
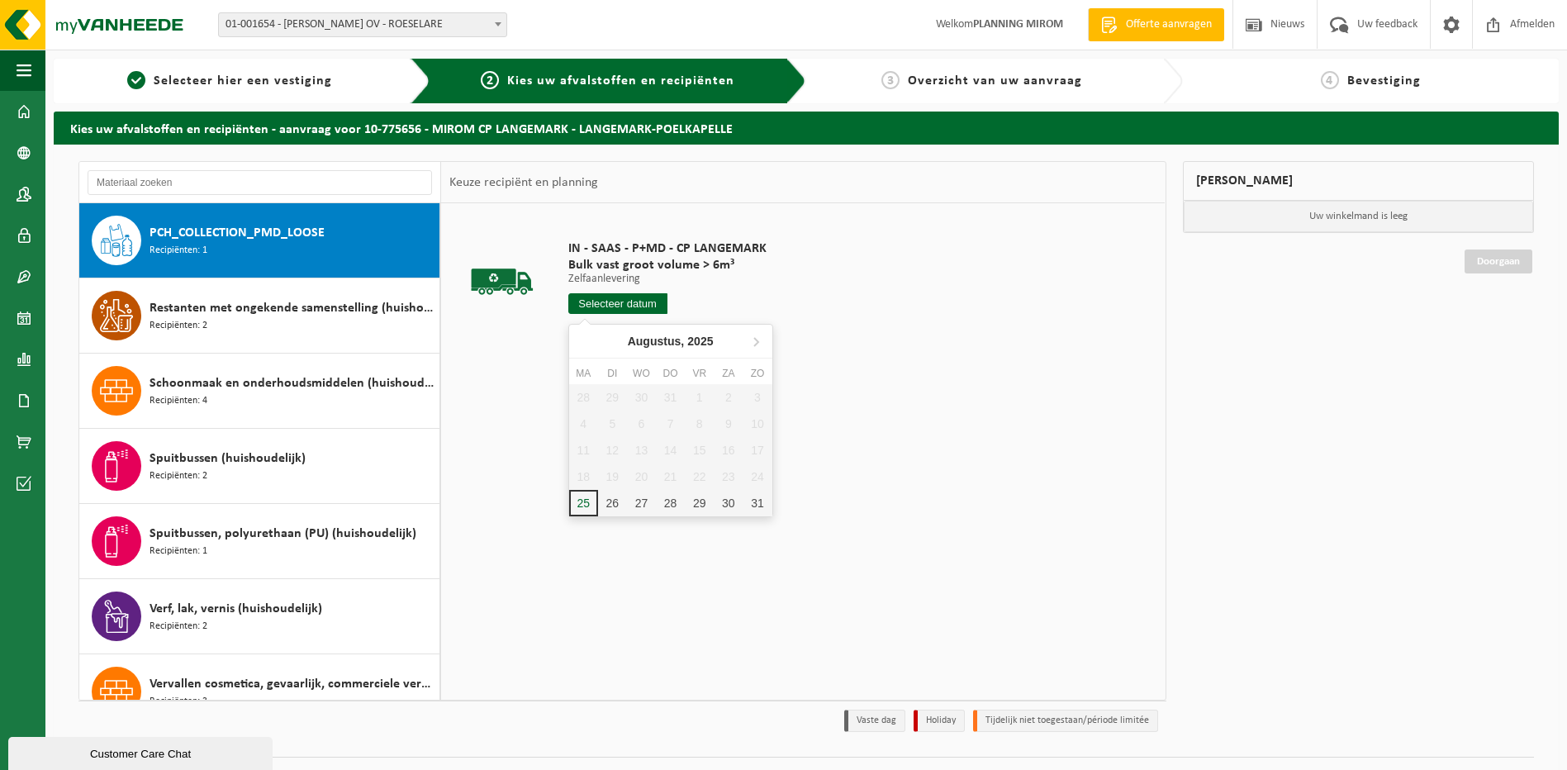
click at [611, 308] on input "text" at bounding box center [617, 303] width 99 height 21
click at [598, 509] on div "26" at bounding box center [612, 503] width 29 height 26
type input "Van 2025-08-26"
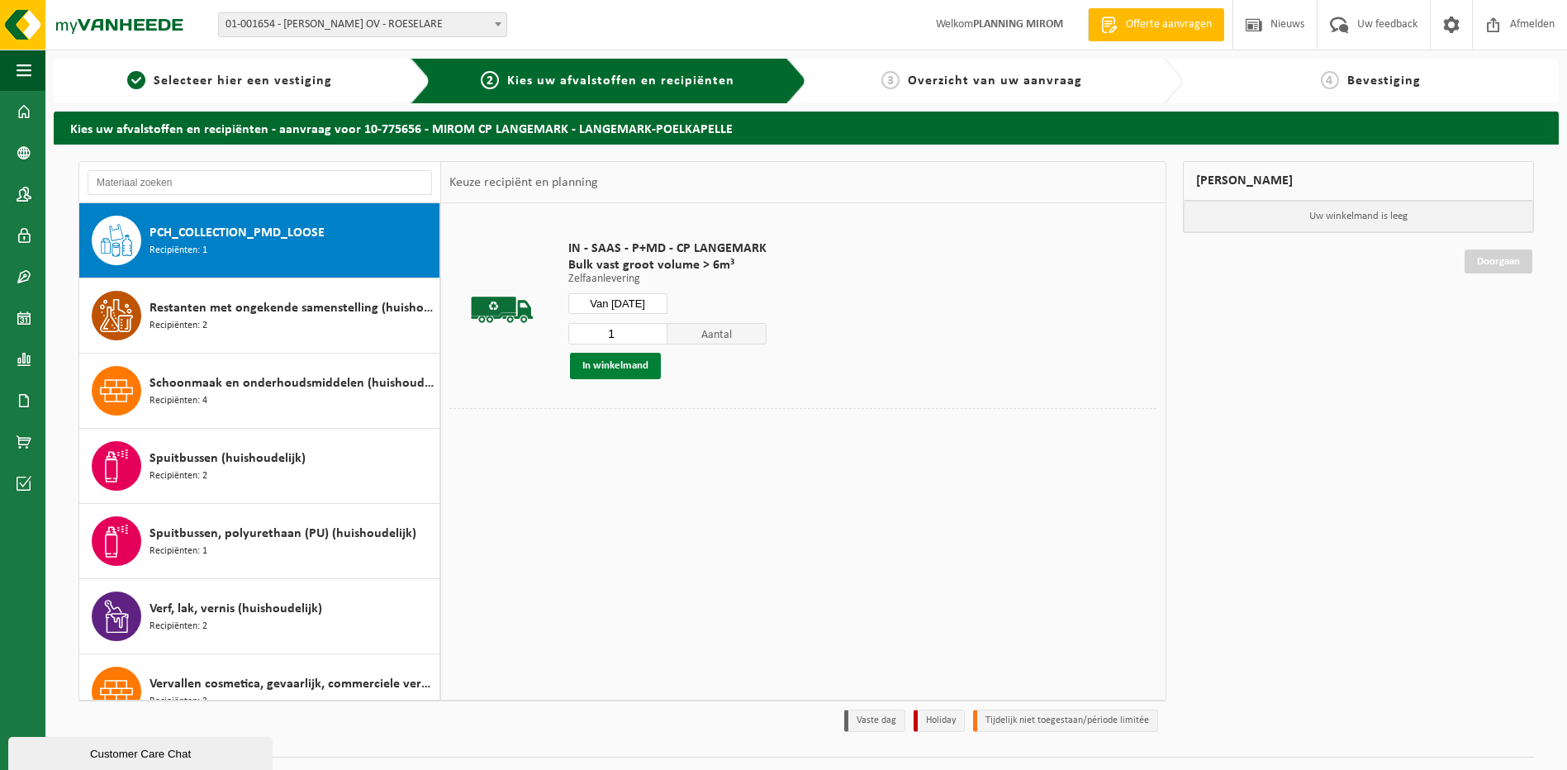
click at [586, 376] on button "In winkelmand" at bounding box center [615, 366] width 91 height 26
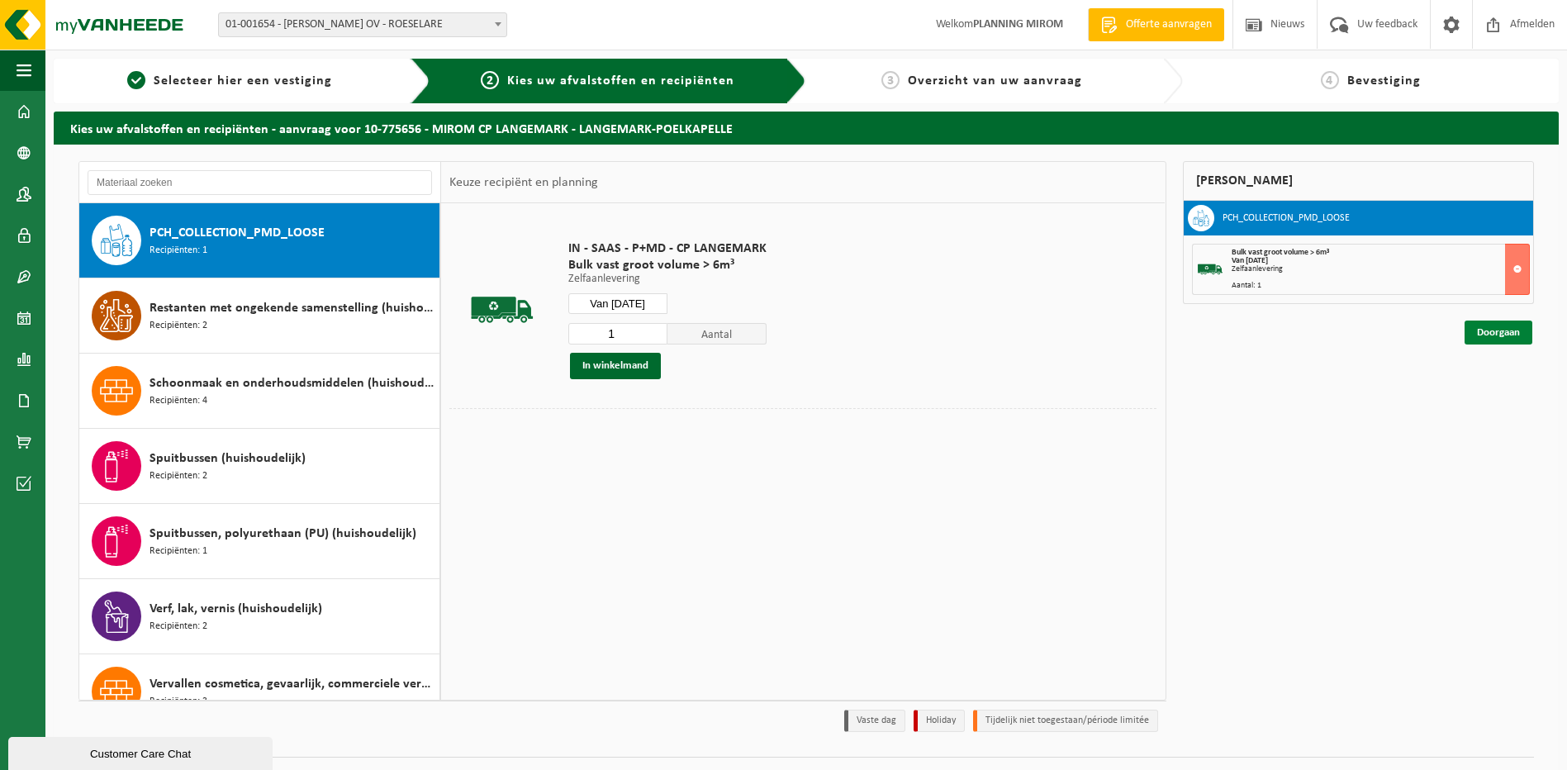
click at [1512, 334] on link "Doorgaan" at bounding box center [1498, 332] width 68 height 24
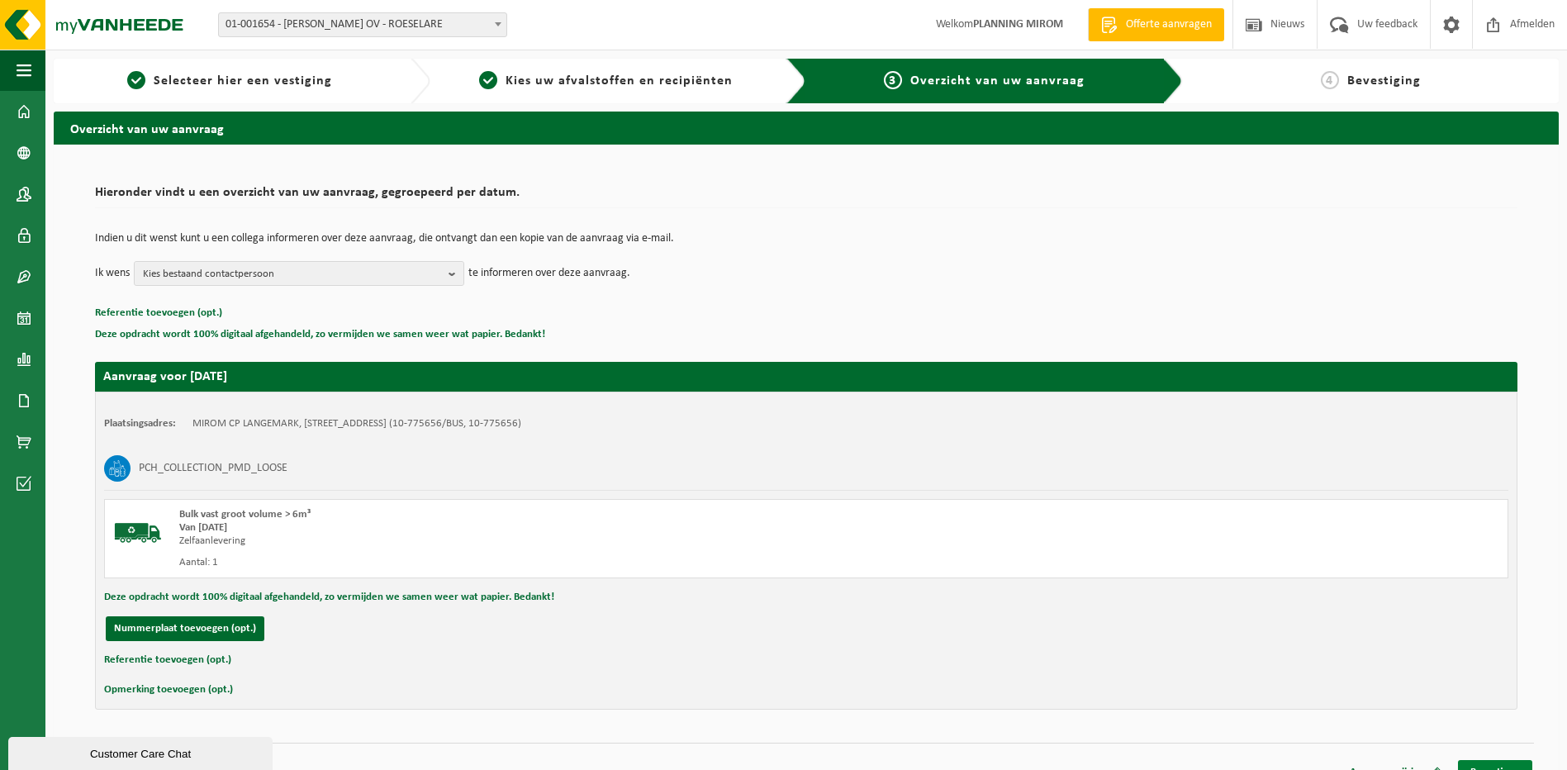
click at [1492, 762] on link "Bevestigen" at bounding box center [1495, 772] width 74 height 24
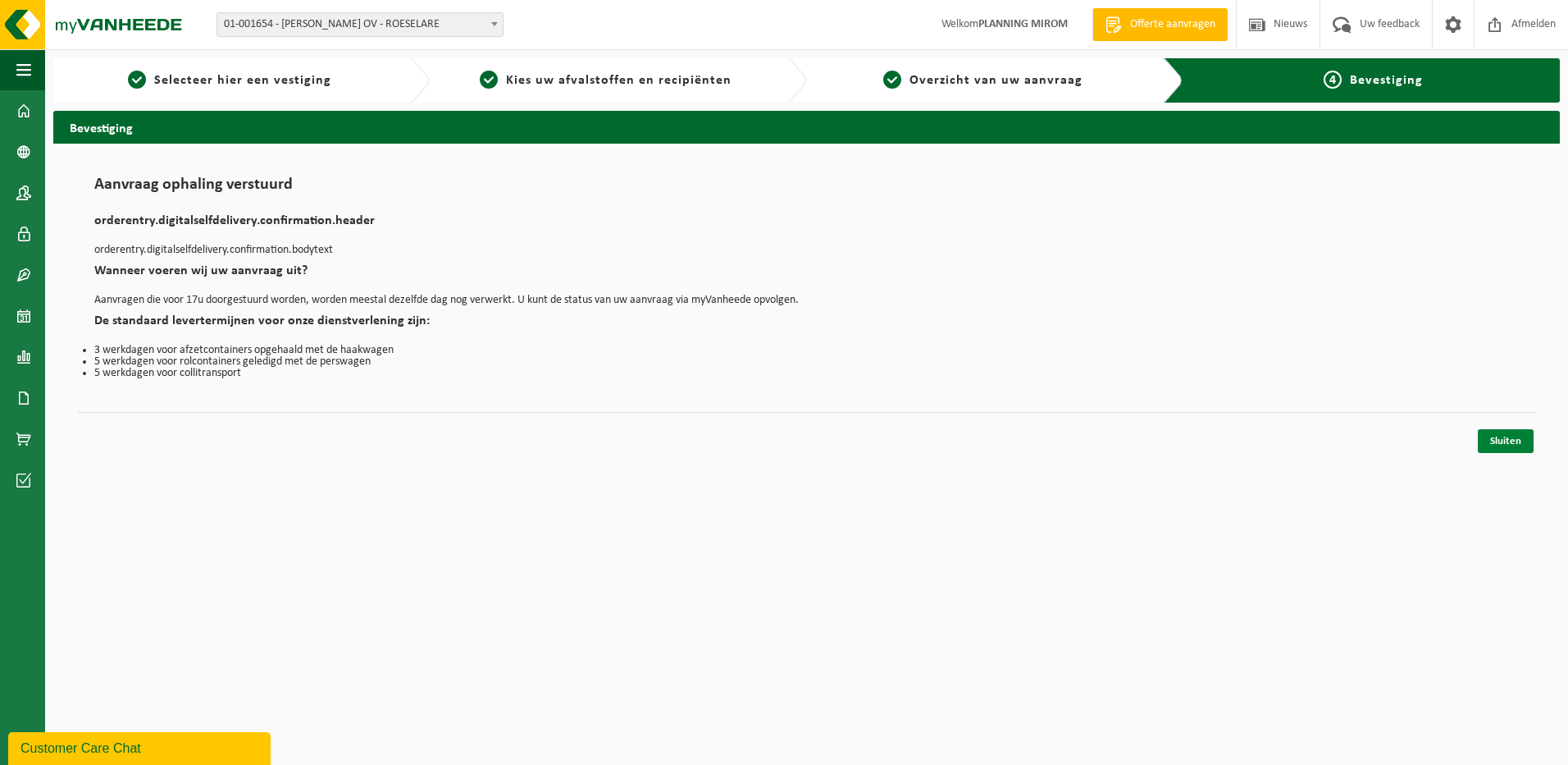
click at [1511, 431] on link "Sluiten" at bounding box center [1505, 441] width 56 height 24
